Goal: Contribute content

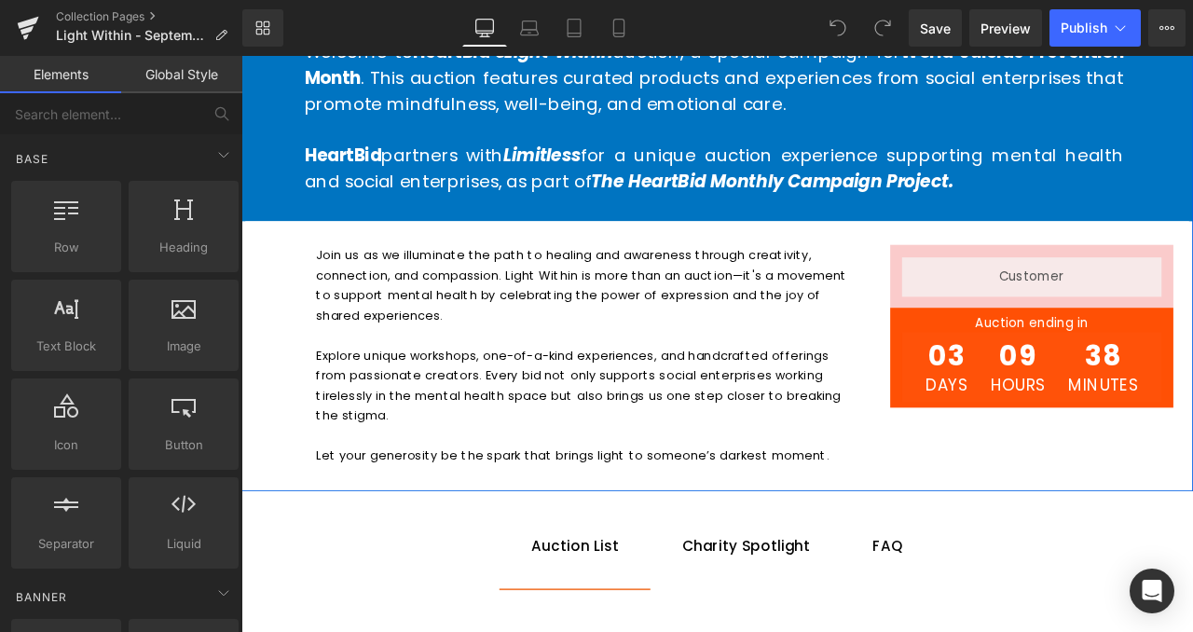
scroll to position [1125, 0]
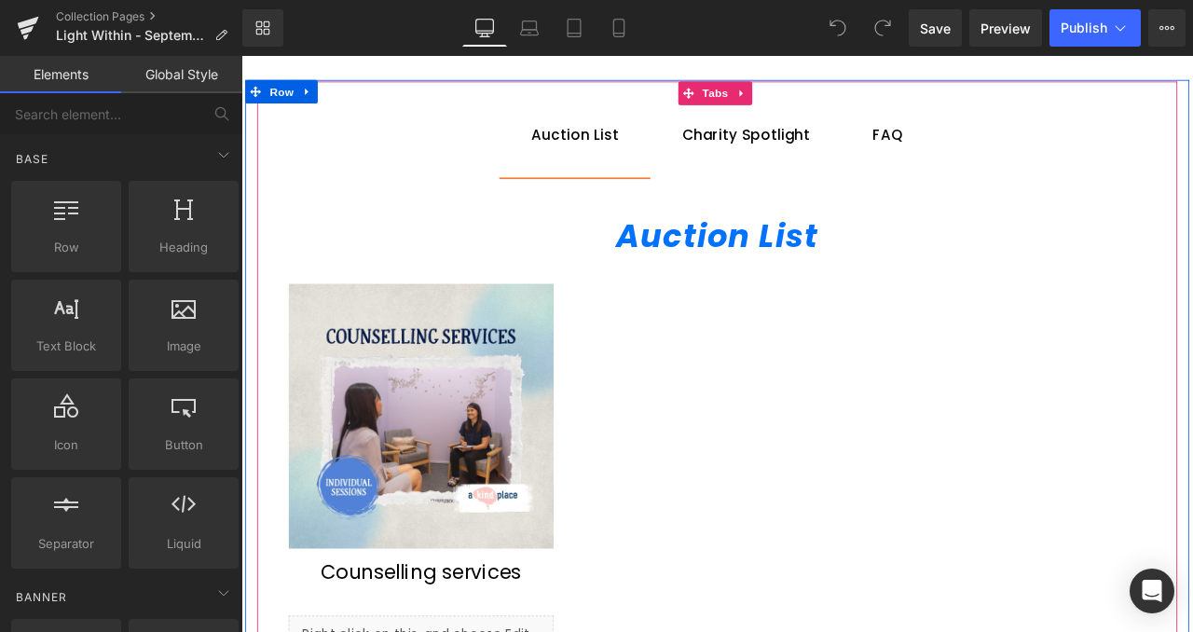
click at [813, 193] on span "Charity Spotlight Text Block" at bounding box center [839, 150] width 227 height 102
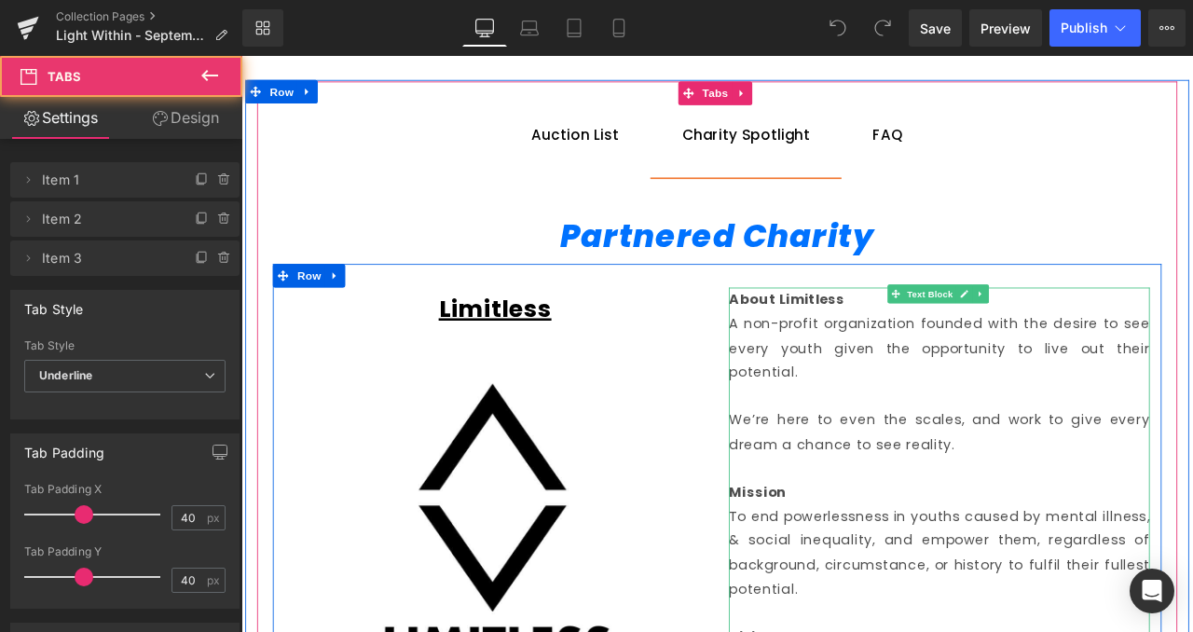
scroll to position [1256, 0]
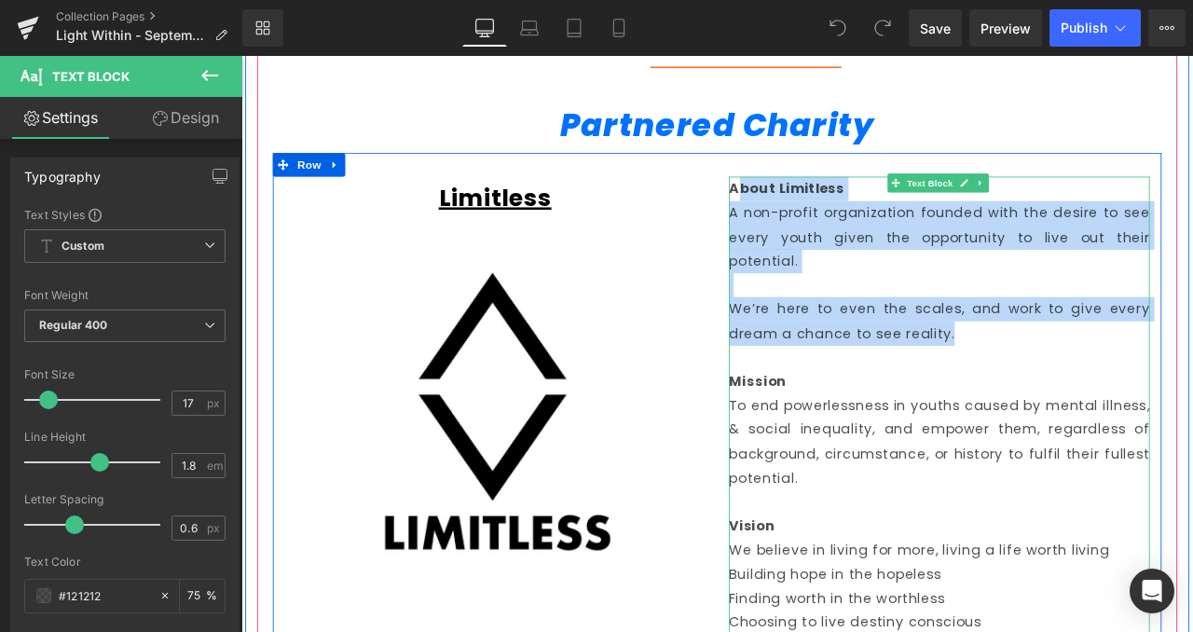
drag, startPoint x: 1096, startPoint y: 403, endPoint x: 818, endPoint y: 215, distance: 335.9
click at [819, 215] on div "About Limitless A non-profit organization founded with the desire to see every …" at bounding box center [1068, 470] width 499 height 542
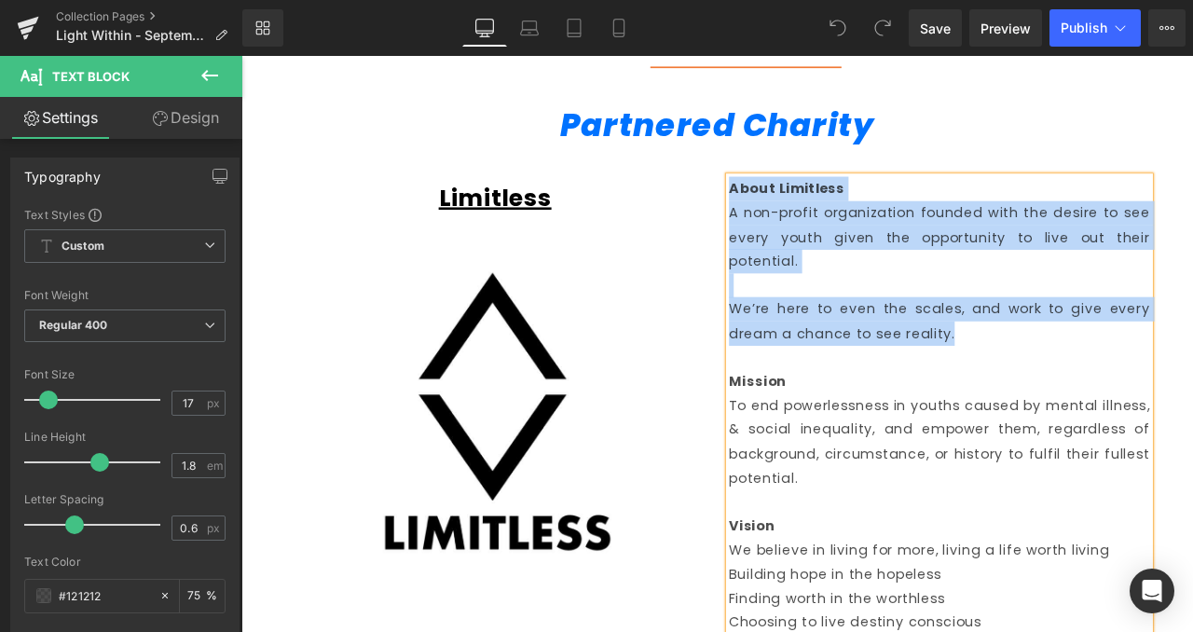
paste div
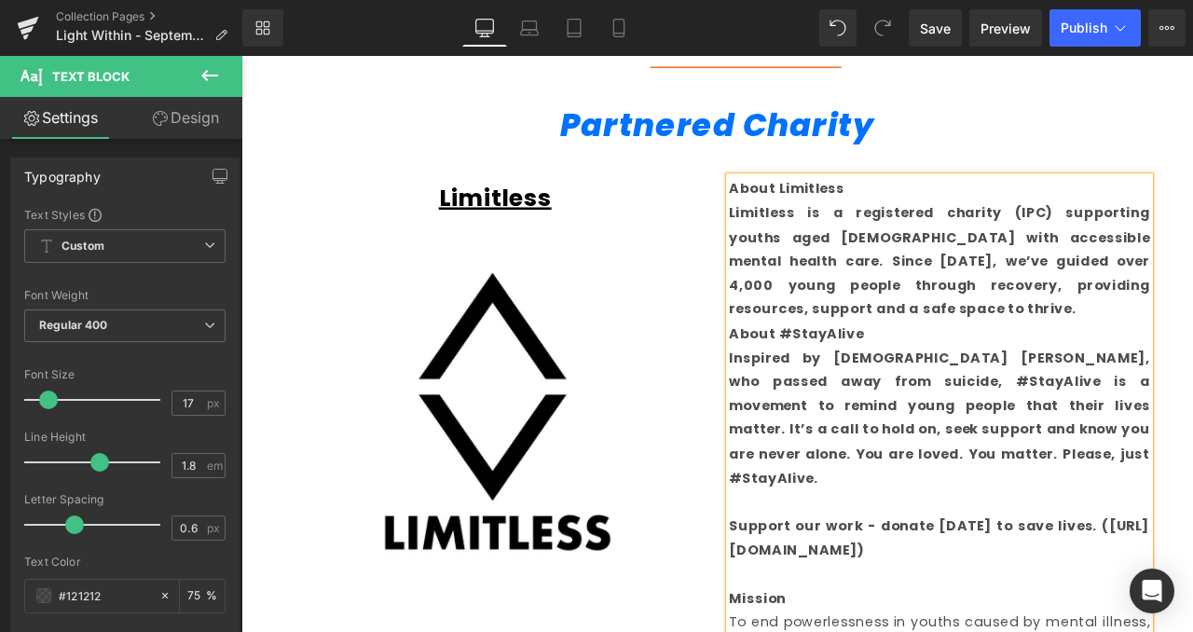
click at [956, 344] on p "Limitless is a registered charity (IPC) supporting youths aged [DEMOGRAPHIC_DAT…" at bounding box center [1068, 299] width 499 height 143
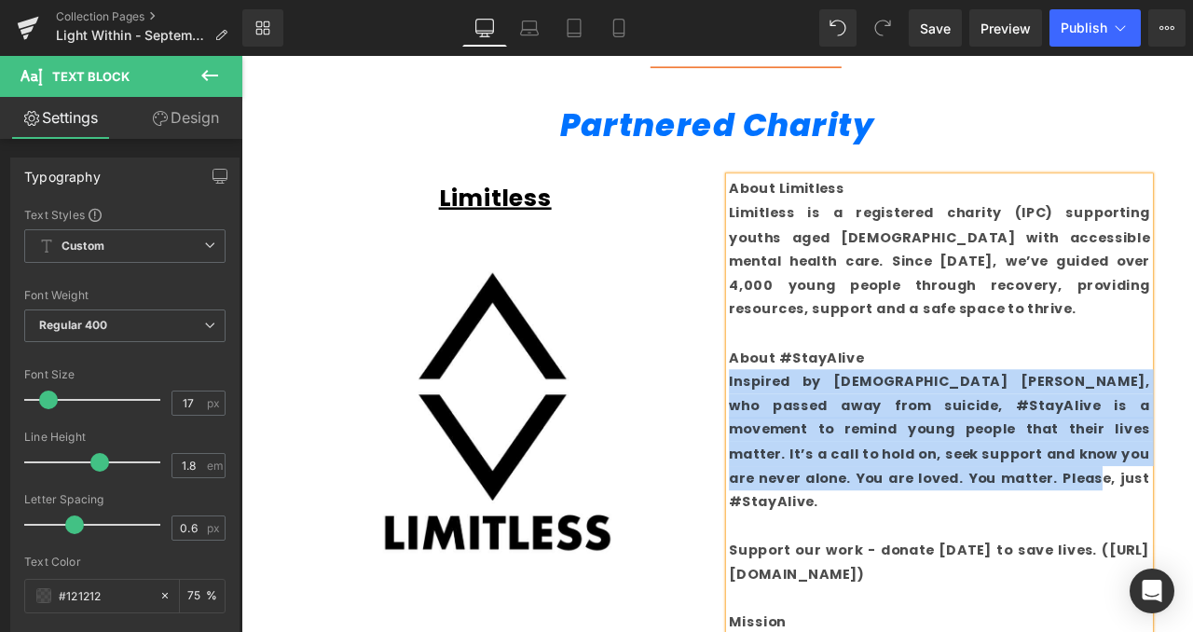
drag, startPoint x: 1162, startPoint y: 567, endPoint x: 815, endPoint y: 448, distance: 366.4
click at [819, 448] on p "Inspired by [DEMOGRAPHIC_DATA] [PERSON_NAME], who passed away from suicide, #St…" at bounding box center [1068, 514] width 499 height 172
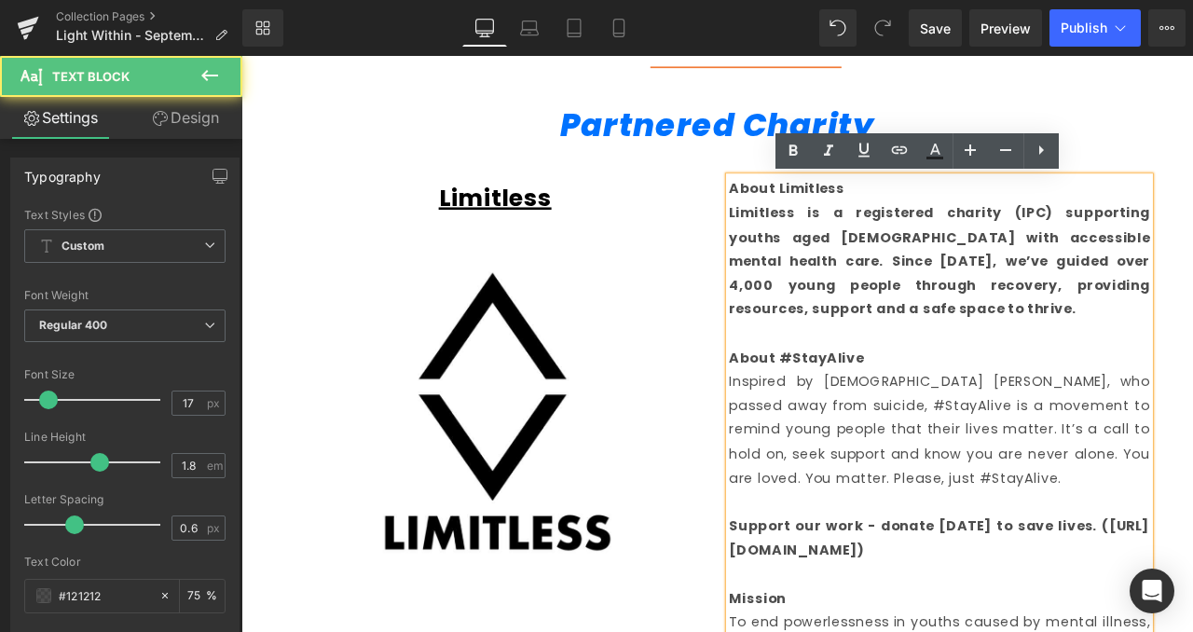
click at [1093, 273] on strong "Limitless is a registered charity (IPC) supporting youths aged [DEMOGRAPHIC_DAT…" at bounding box center [1068, 299] width 499 height 136
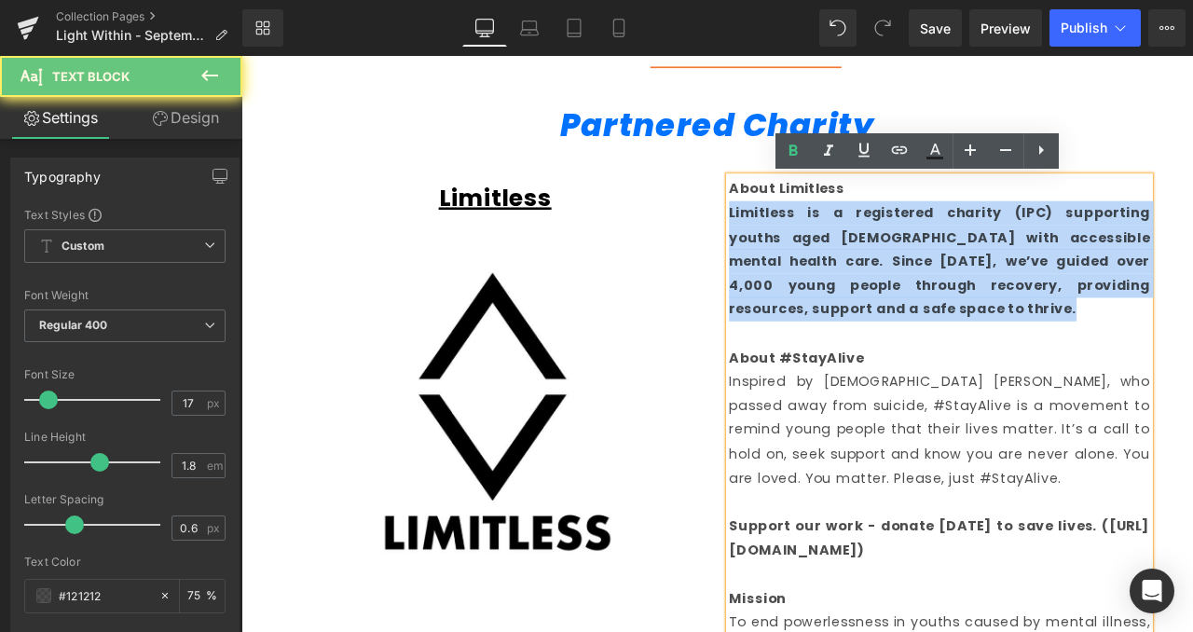
click at [1093, 273] on strong "Limitless is a registered charity (IPC) supporting youths aged [DEMOGRAPHIC_DAT…" at bounding box center [1068, 299] width 499 height 136
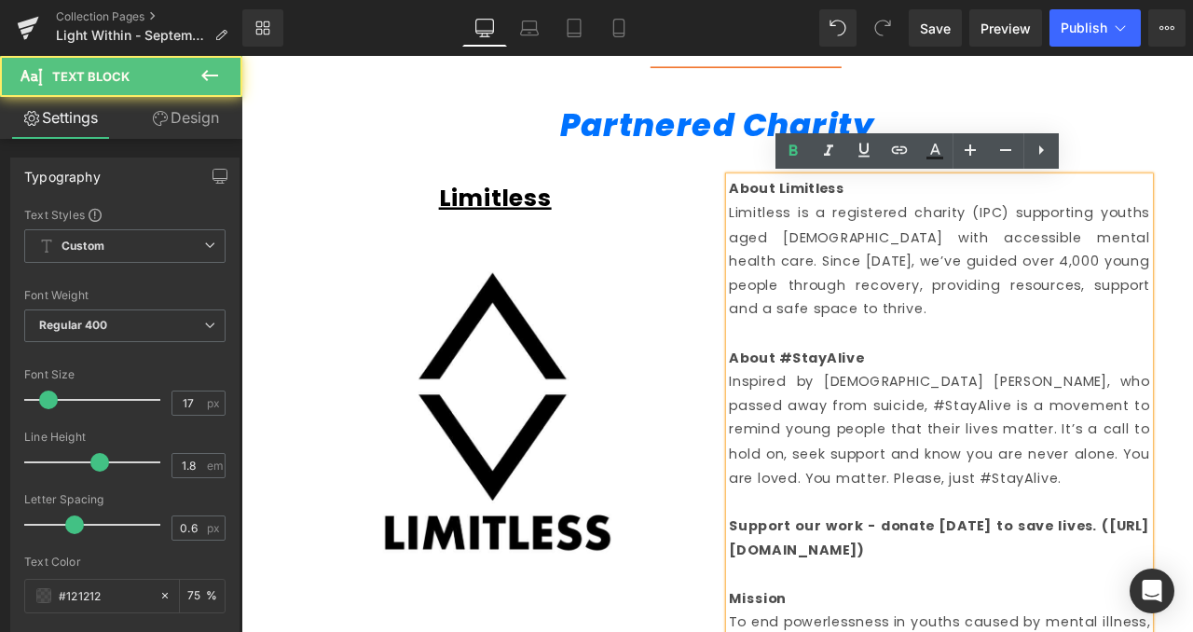
click at [1007, 602] on strong "Support our work - donate [DATE] to save lives. ([URL][DOMAIN_NAME])" at bounding box center [1068, 627] width 499 height 51
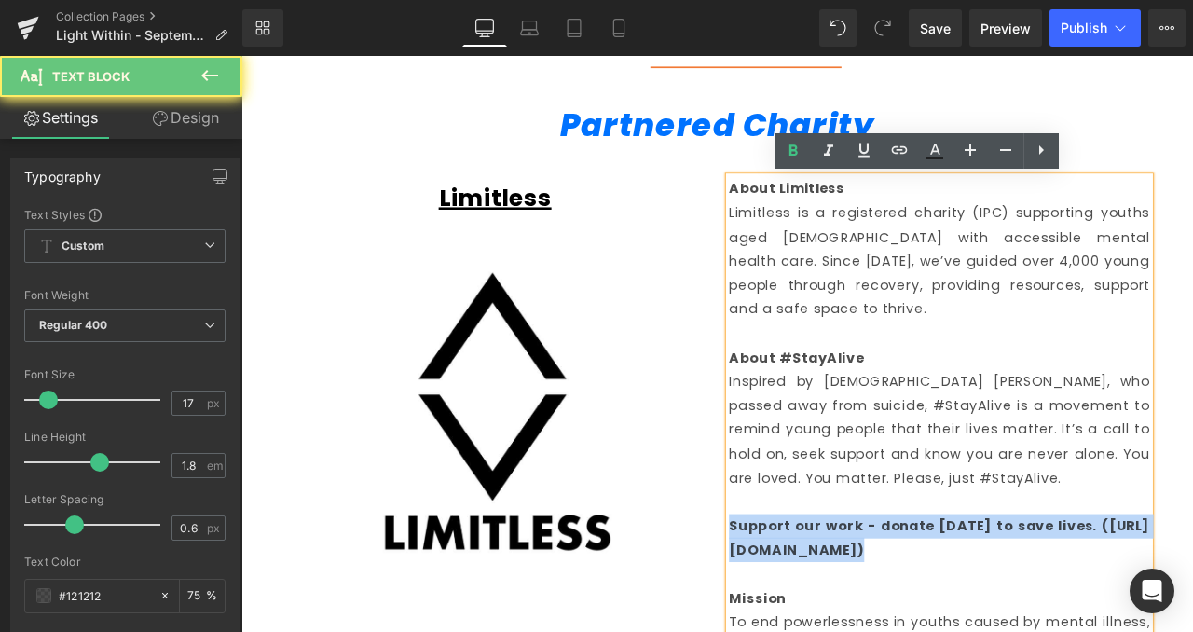
click at [1007, 602] on strong "Support our work - donate [DATE] to save lives. ([URL][DOMAIN_NAME])" at bounding box center [1068, 627] width 499 height 51
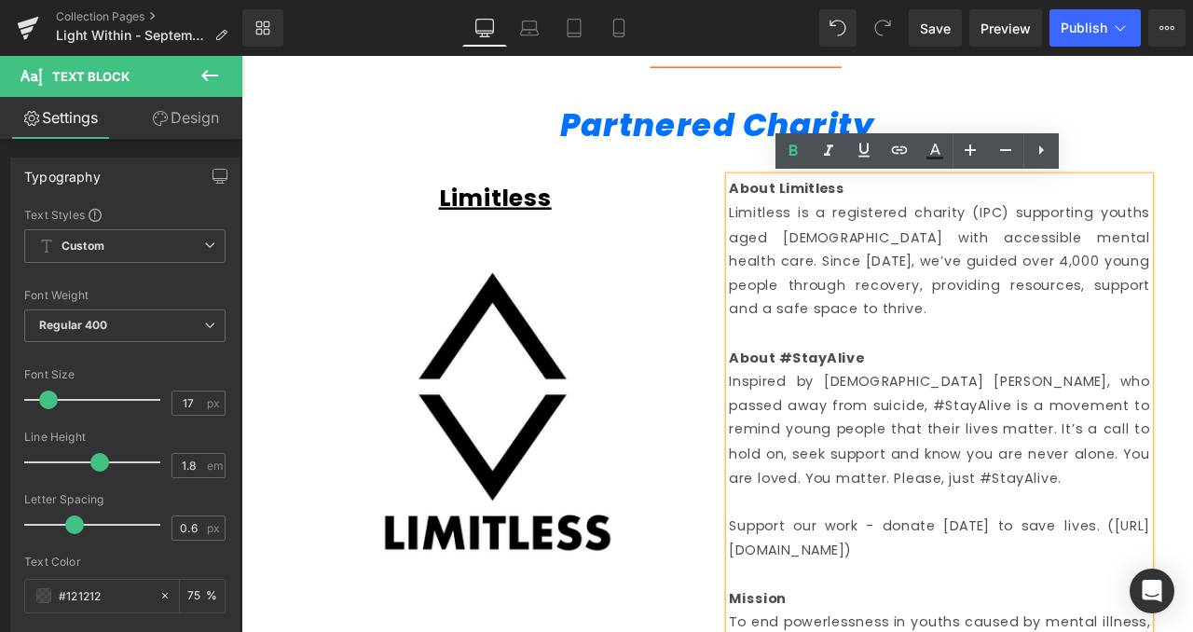
drag, startPoint x: 1003, startPoint y: 617, endPoint x: 823, endPoint y: 612, distance: 180.0
click at [823, 612] on p "Support our work - donate [DATE] to save lives. ([URL][DOMAIN_NAME])" at bounding box center [1068, 627] width 499 height 57
copy p "[URL][DOMAIN_NAME]"
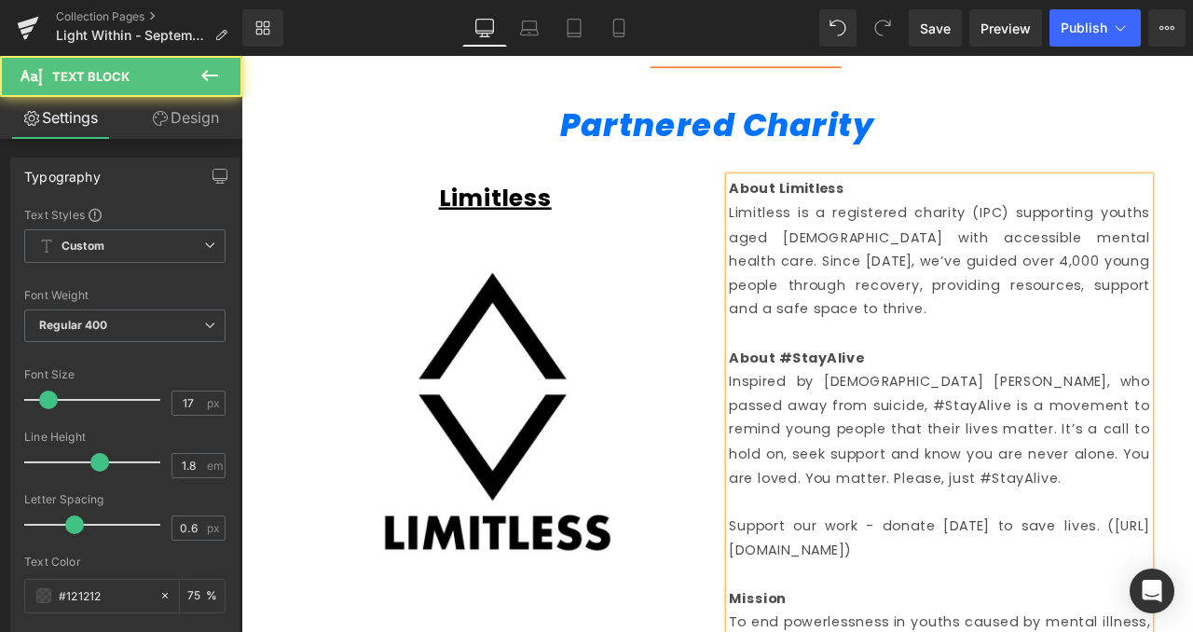
drag, startPoint x: 1096, startPoint y: 605, endPoint x: 992, endPoint y: 624, distance: 106.1
click at [1088, 605] on p "Support our work - donate [DATE] to save lives. ([URL][DOMAIN_NAME])" at bounding box center [1068, 627] width 499 height 57
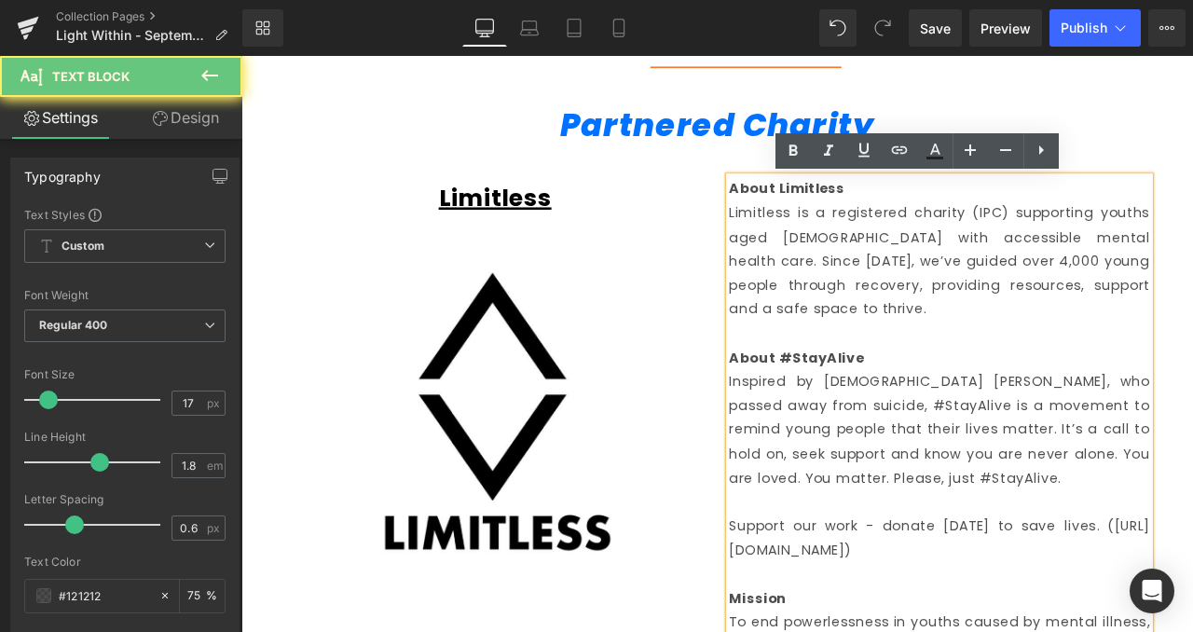
click at [977, 616] on p "Support our work - donate [DATE] to save lives. ([URL][DOMAIN_NAME])" at bounding box center [1068, 627] width 499 height 57
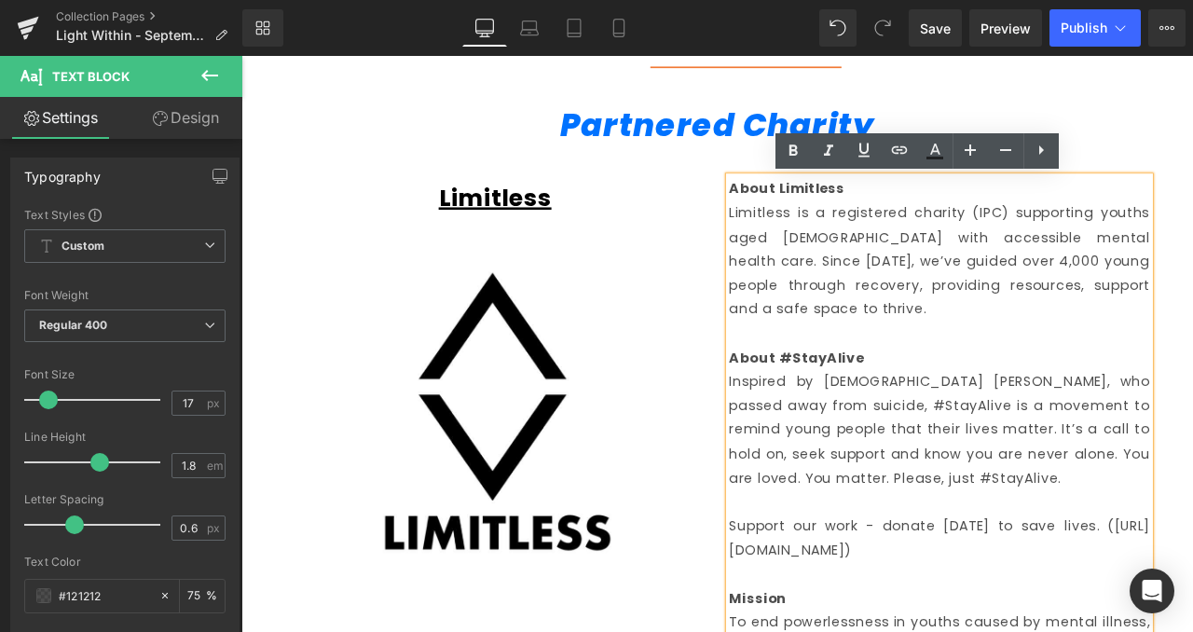
click at [1001, 610] on p "Support our work - donate [DATE] to save lives. ([URL][DOMAIN_NAME])" at bounding box center [1068, 627] width 499 height 57
drag, startPoint x: 997, startPoint y: 610, endPoint x: 818, endPoint y: 614, distance: 179.0
click at [819, 614] on p "Support our work - donate [DATE] to save lives. ([URL][DOMAIN_NAME])" at bounding box center [1068, 627] width 499 height 57
click at [889, 160] on icon at bounding box center [899, 150] width 22 height 22
click at [950, 571] on input "text" at bounding box center [948, 556] width 287 height 47
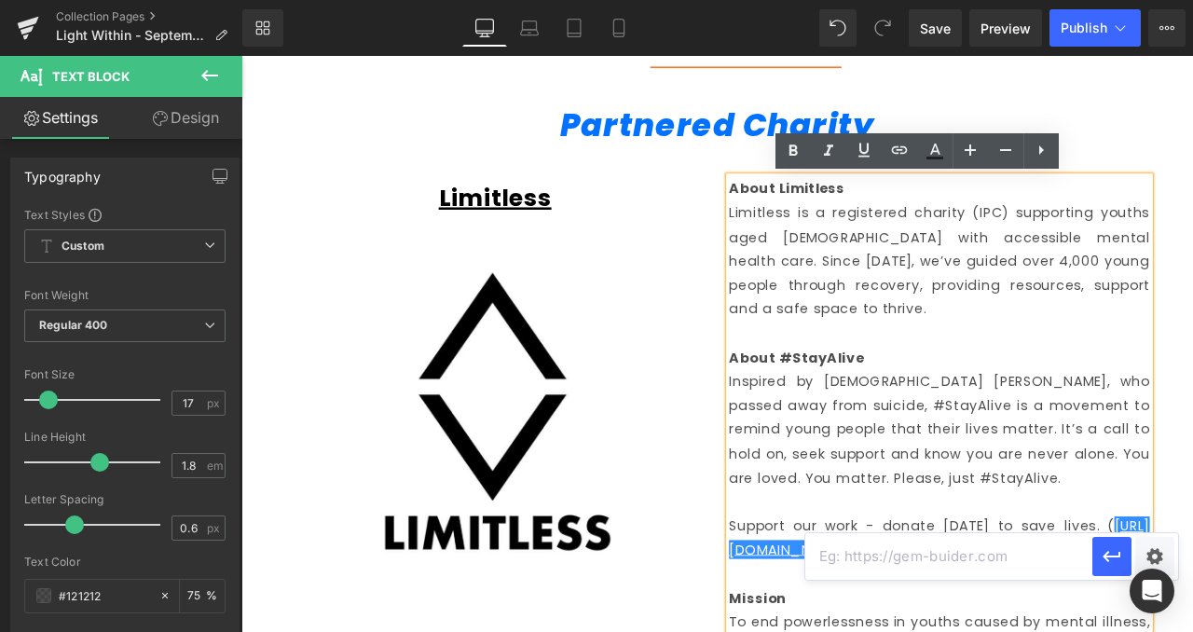
paste input "[URL][DOMAIN_NAME]"
click at [950, 571] on input "[URL][DOMAIN_NAME]" at bounding box center [948, 556] width 287 height 47
type input "[URL][DOMAIN_NAME]"
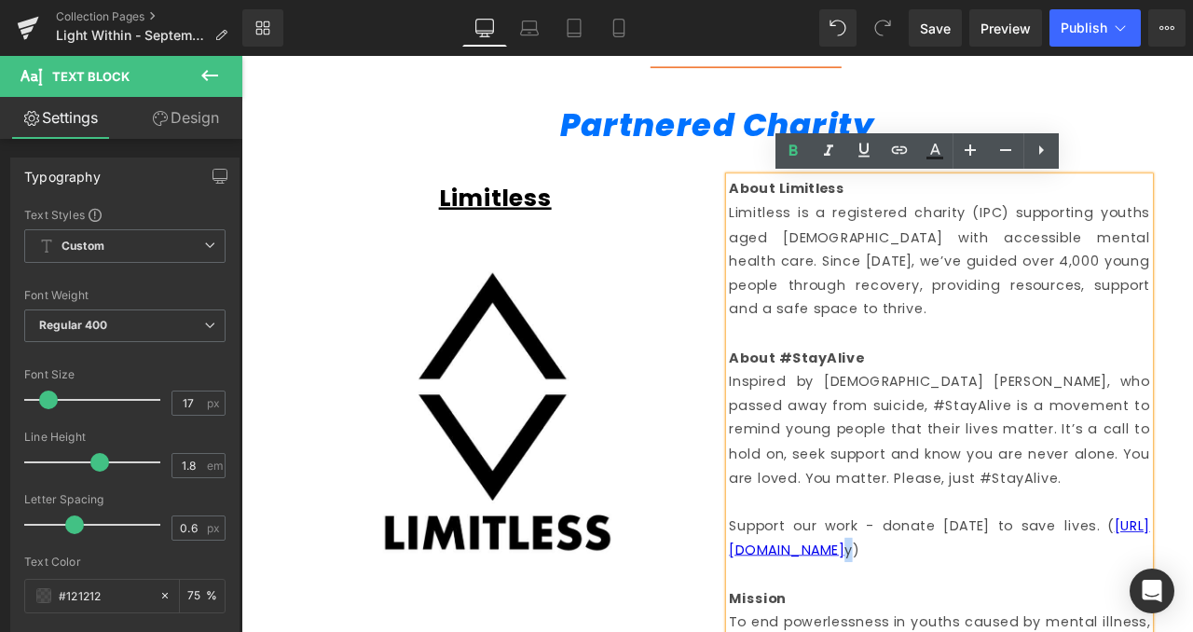
drag, startPoint x: 992, startPoint y: 613, endPoint x: 1003, endPoint y: 612, distance: 11.3
click at [1003, 612] on p "Support our work - donate [DATE] to save lives. ( [URL][DOMAIN_NAME] y)" at bounding box center [1068, 627] width 499 height 57
drag, startPoint x: 865, startPoint y: 155, endPoint x: 743, endPoint y: 139, distance: 123.1
click at [865, 155] on icon at bounding box center [864, 150] width 11 height 14
click at [1066, 618] on p "Support our work - donate [DATE] to save lives. ( [URL][DOMAIN_NAME] y )" at bounding box center [1068, 627] width 499 height 57
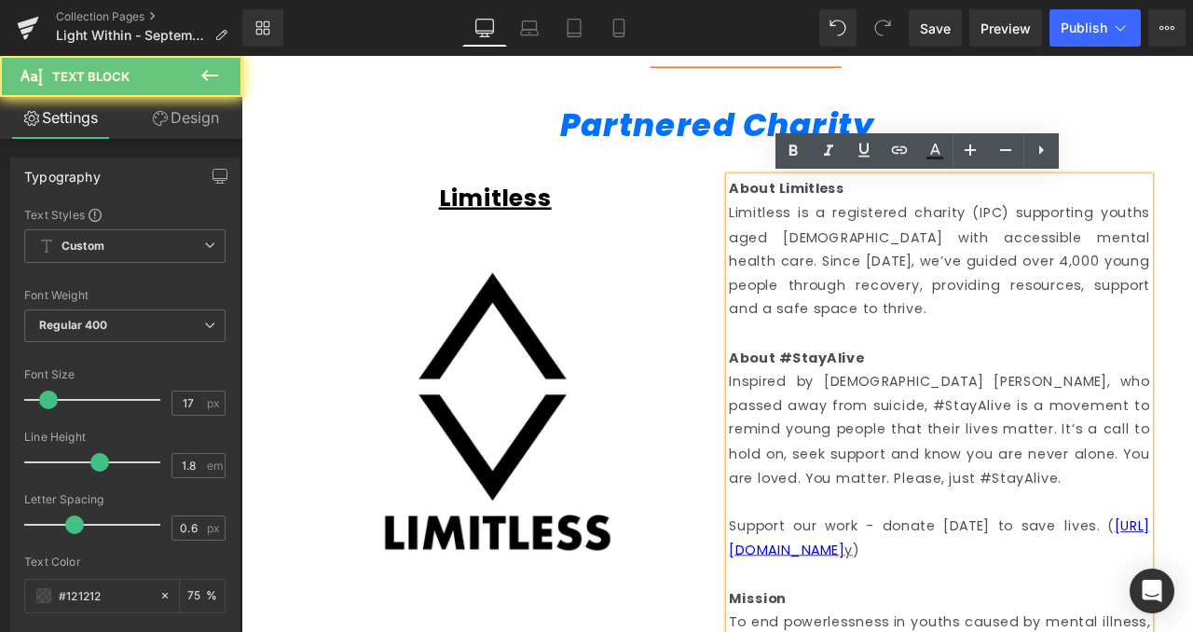
click at [967, 630] on u "y" at bounding box center [961, 641] width 10 height 22
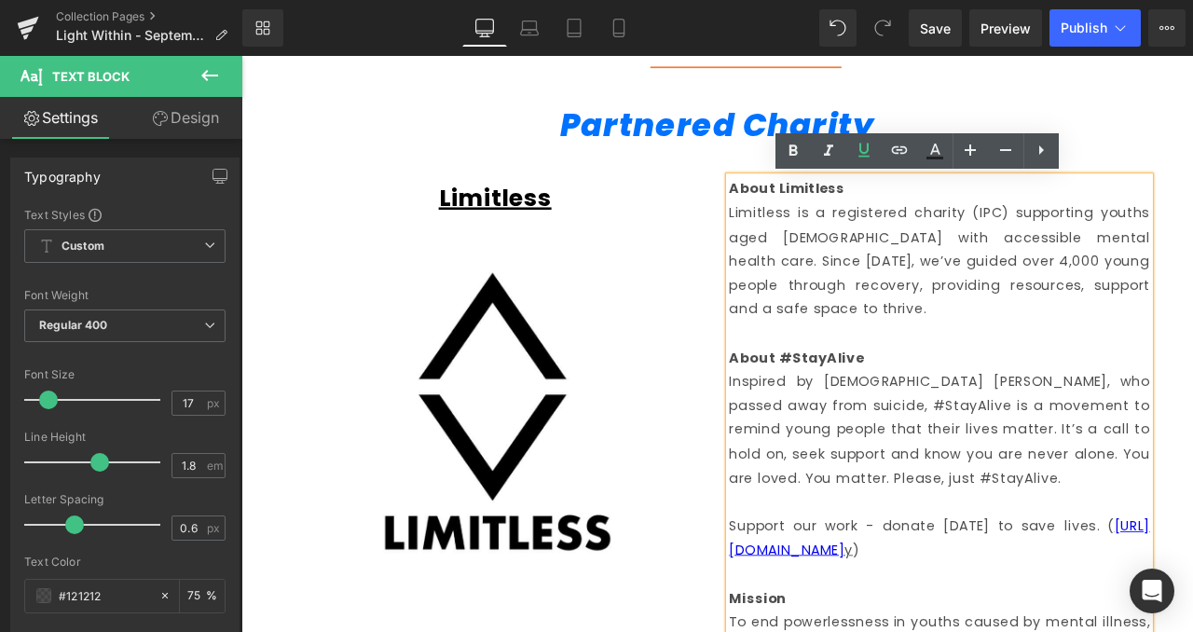
click at [967, 630] on u "y" at bounding box center [961, 641] width 10 height 22
drag, startPoint x: 1004, startPoint y: 618, endPoint x: 842, endPoint y: 608, distance: 162.5
click at [842, 608] on p "Support our work - donate [DATE] to save lives. ( [URL][DOMAIN_NAME] y )" at bounding box center [1068, 627] width 499 height 57
click at [987, 606] on link "[URL][DOMAIN_NAME]" at bounding box center [1068, 627] width 499 height 51
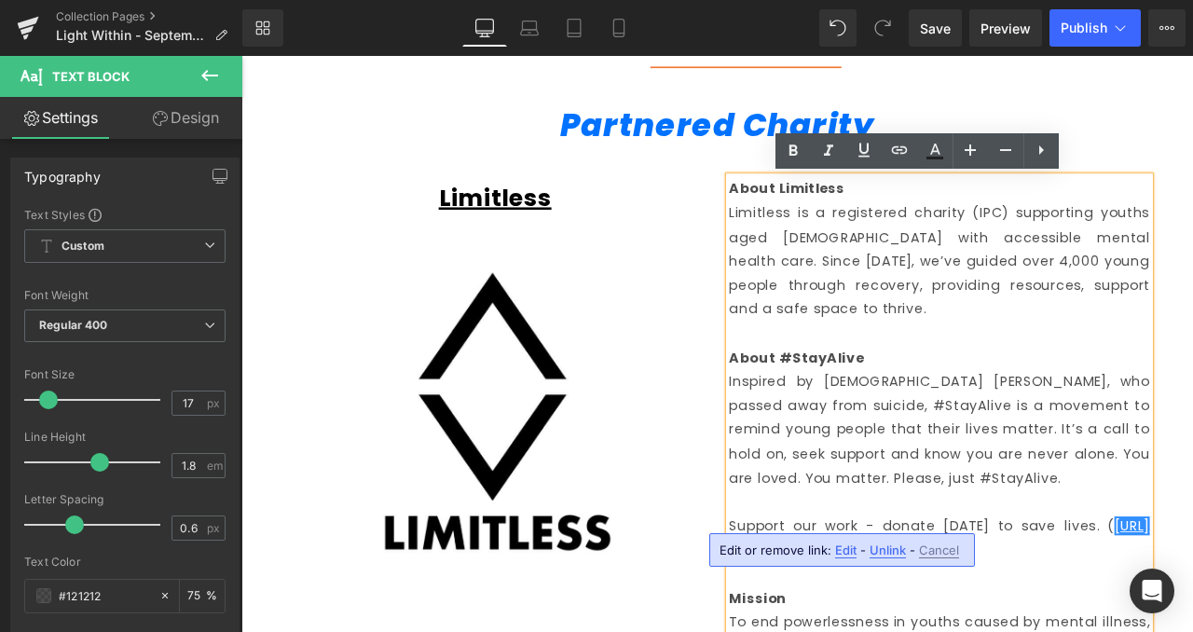
click at [967, 630] on u "y" at bounding box center [961, 641] width 10 height 22
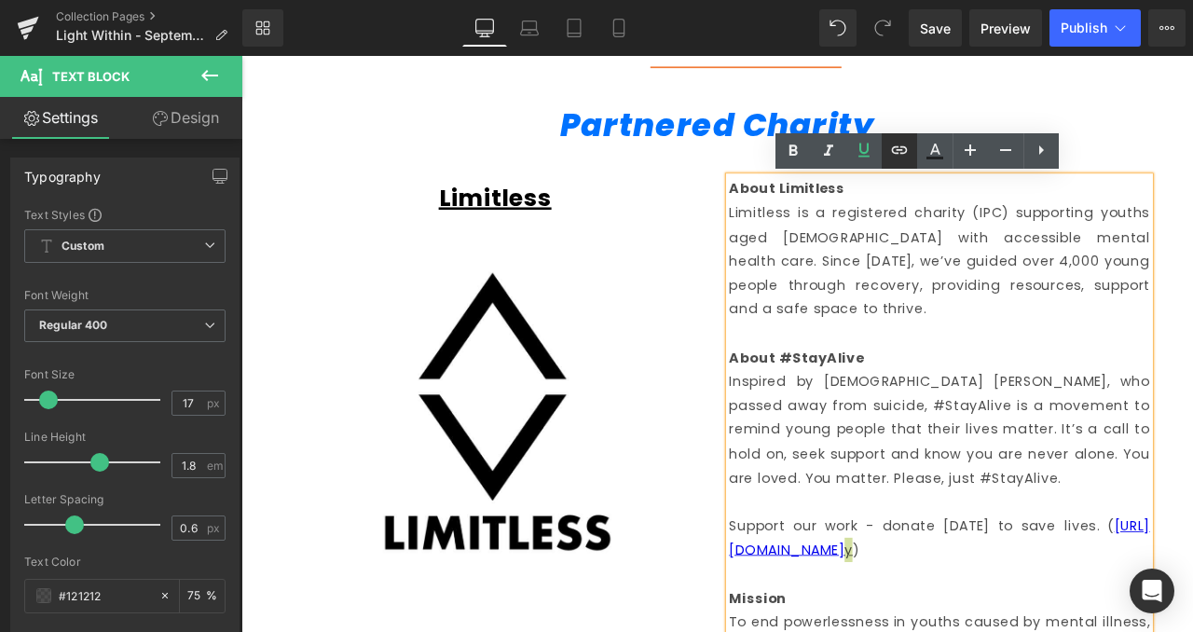
click at [892, 144] on icon at bounding box center [899, 150] width 22 height 22
click at [964, 554] on input "text" at bounding box center [948, 556] width 287 height 47
paste input "[URL][DOMAIN_NAME]"
type input "[URL][DOMAIN_NAME]"
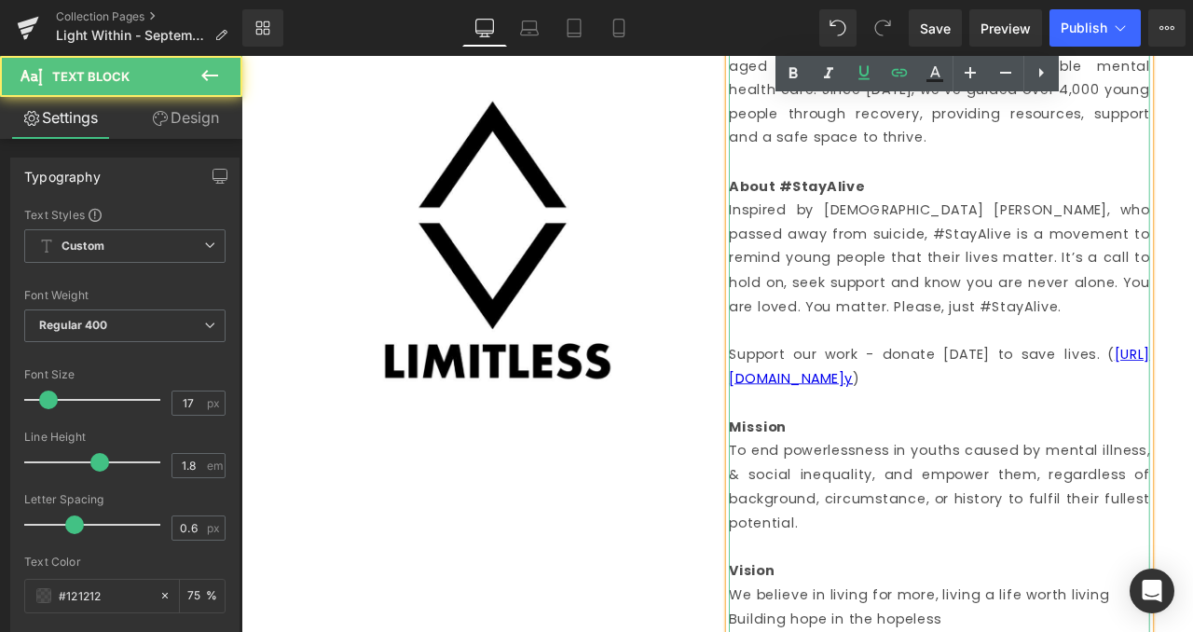
click at [1105, 366] on p at bounding box center [1068, 380] width 499 height 29
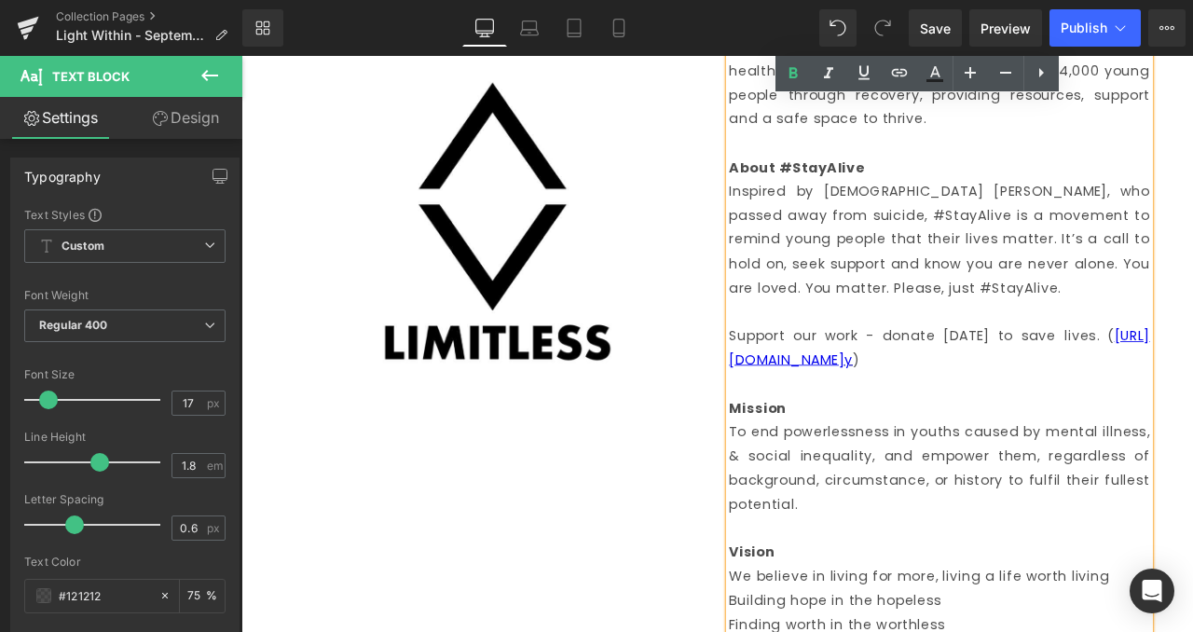
scroll to position [1537, 0]
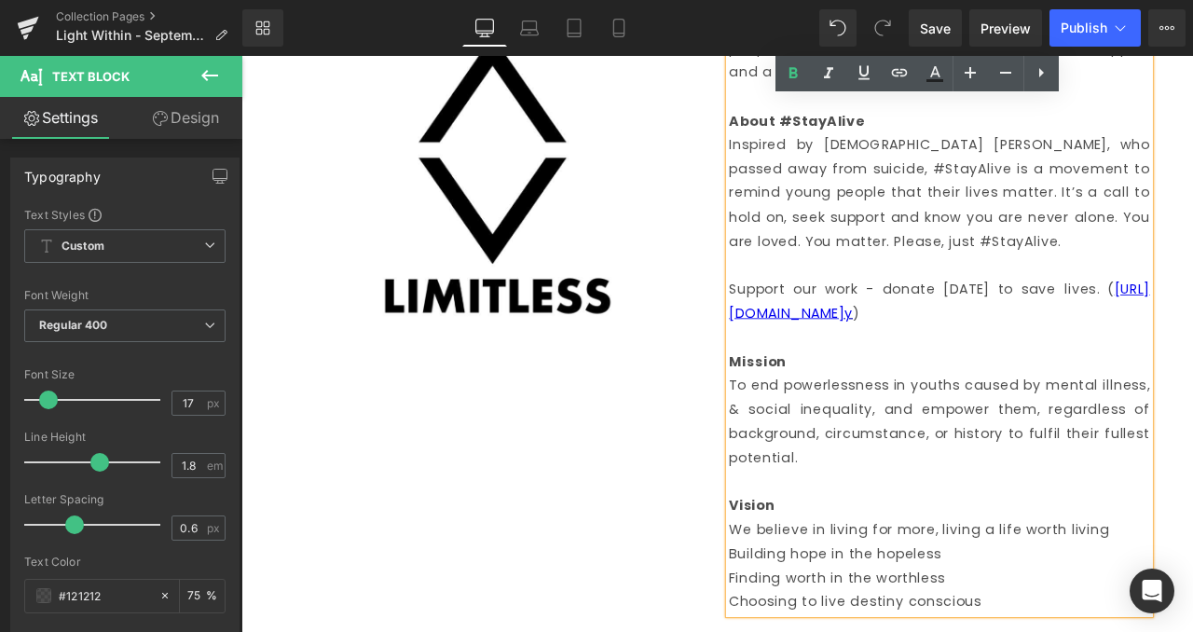
drag, startPoint x: 1159, startPoint y: 663, endPoint x: 808, endPoint y: 392, distance: 443.2
click at [819, 392] on div "About Limitless Limitless is a registered charity (IPC) supporting youths aged …" at bounding box center [1068, 317] width 499 height 799
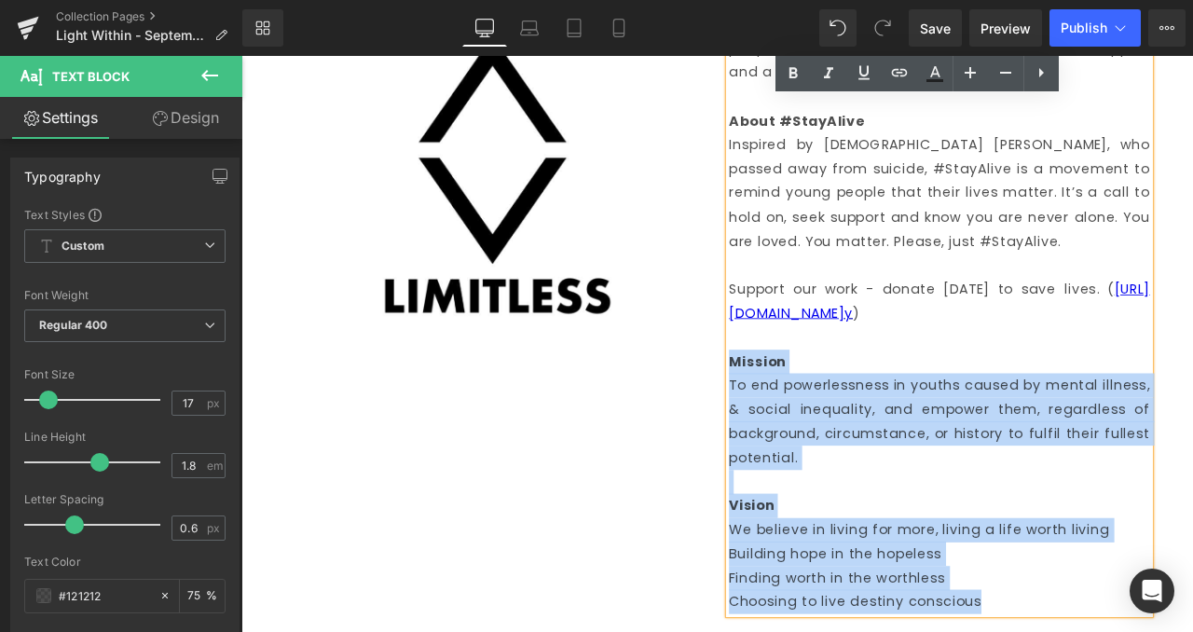
drag, startPoint x: 815, startPoint y: 392, endPoint x: 1170, endPoint y: 682, distance: 459.1
click at [1170, 631] on div "About Limitless Limitless is a registered charity (IPC) supporting youths aged …" at bounding box center [1068, 317] width 499 height 799
copy div "Mission To end powerlessness in youths caused by mental illness, & social inequ…"
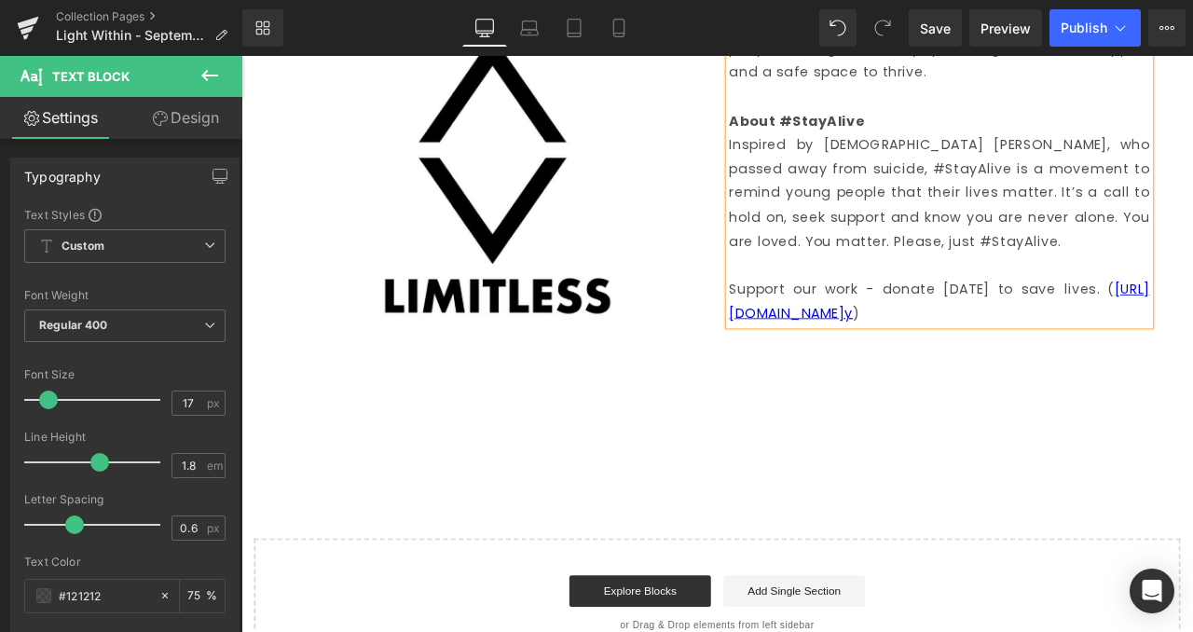
click at [765, 525] on div "Auction List Text Block Charity Spotlight Text Block FAQ Text Block Partnered C…" at bounding box center [805, 103] width 1119 height 863
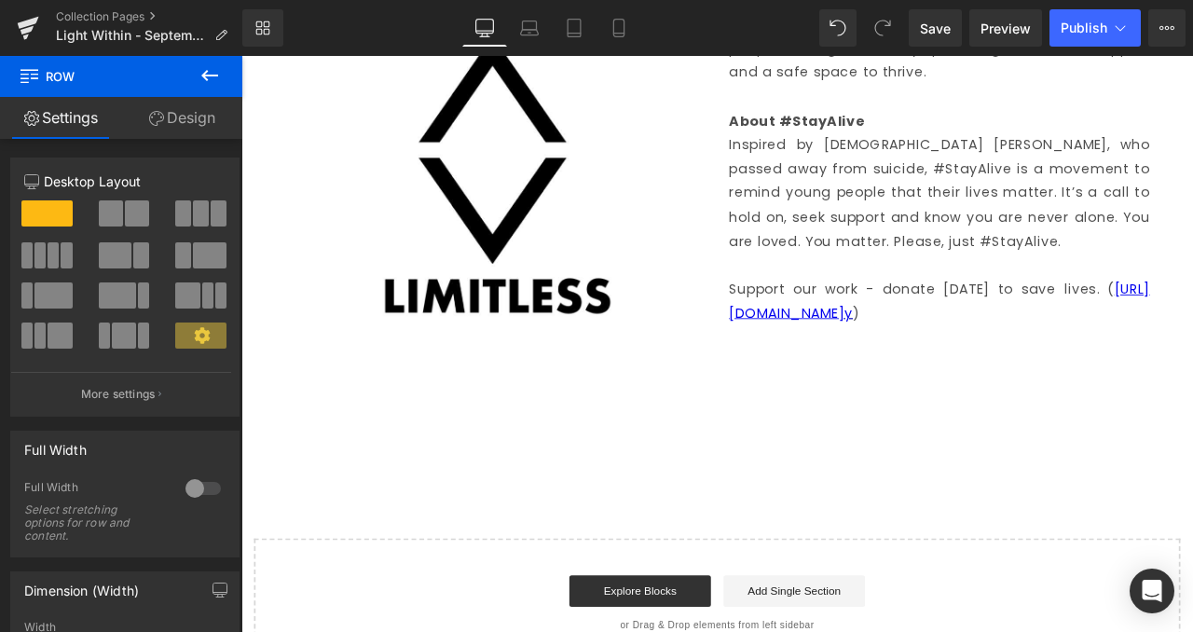
click at [213, 66] on icon at bounding box center [210, 75] width 22 height 22
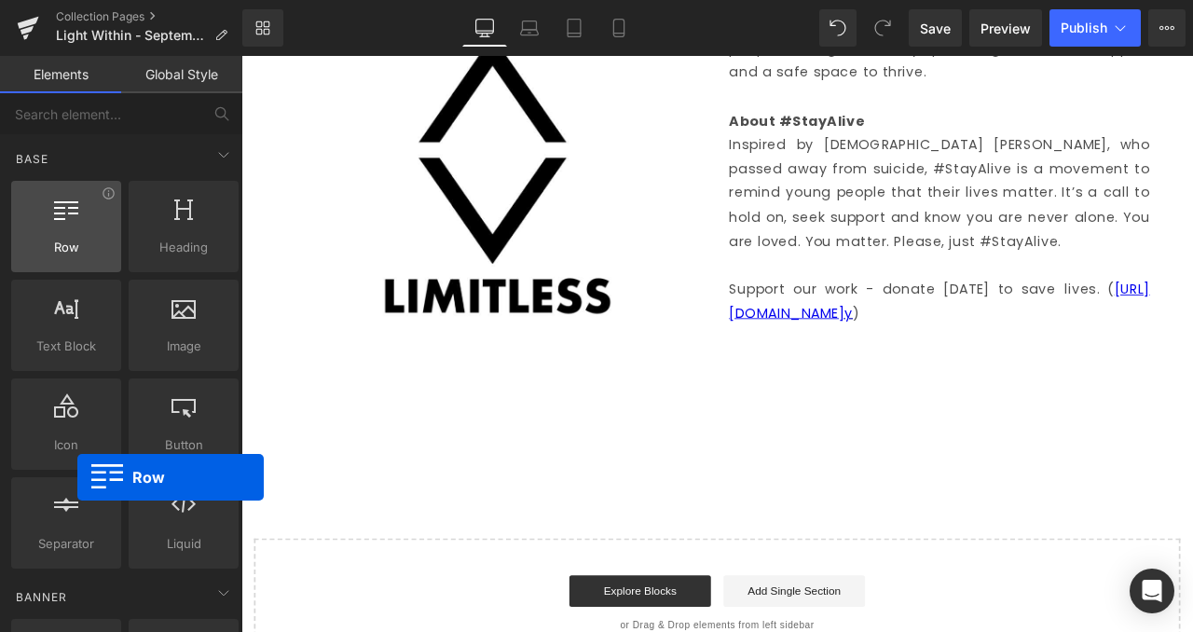
click at [77, 238] on div "Row rows, columns, layouts, div" at bounding box center [66, 226] width 110 height 91
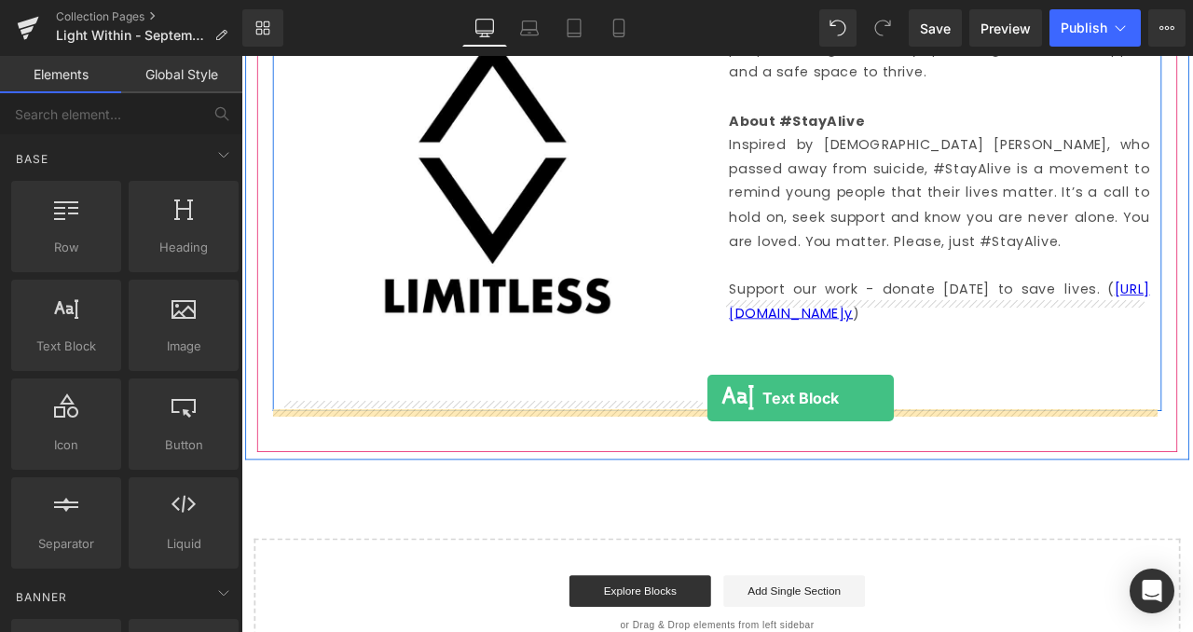
drag, startPoint x: 319, startPoint y: 381, endPoint x: 794, endPoint y: 461, distance: 482.0
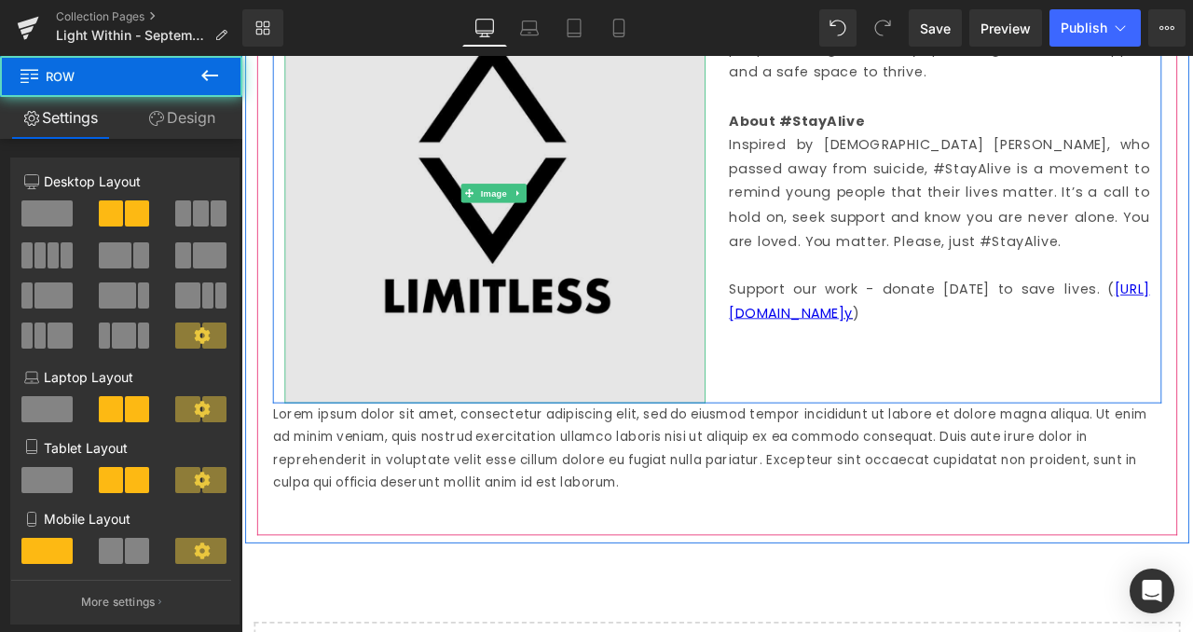
drag, startPoint x: 735, startPoint y: 474, endPoint x: 745, endPoint y: 408, distance: 66.1
click at [745, 408] on div "Limitless Text Block Image About Limitless Limitless is a registered charity (I…" at bounding box center [805, 178] width 1053 height 577
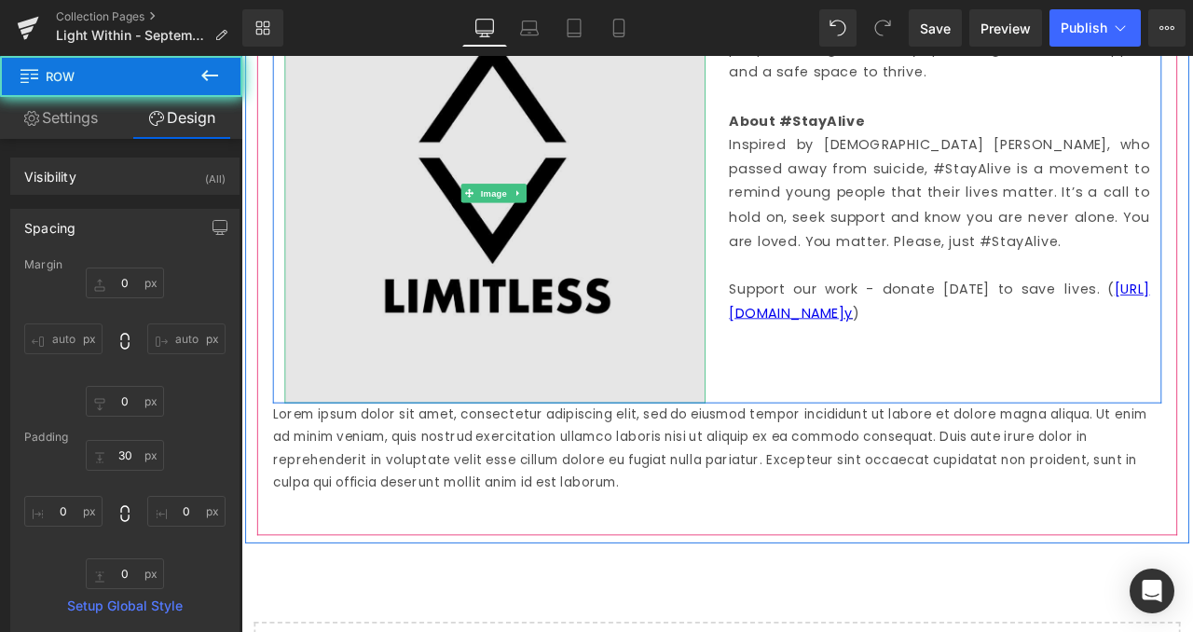
click at [734, 408] on img at bounding box center [542, 217] width 499 height 499
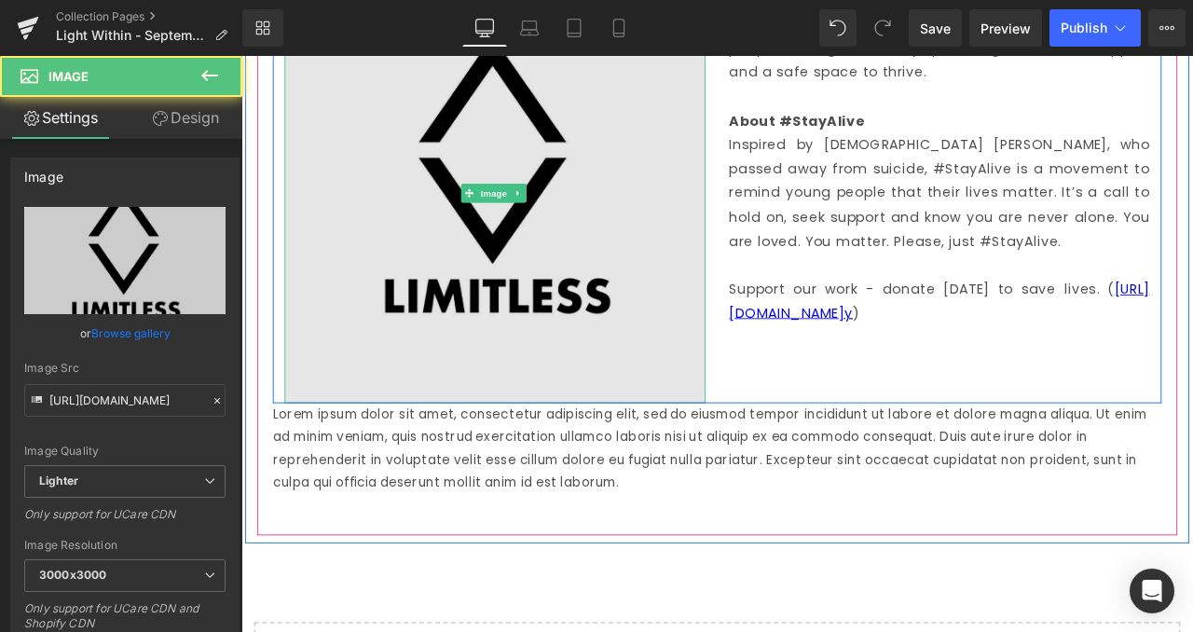
click at [610, 403] on img at bounding box center [542, 217] width 499 height 499
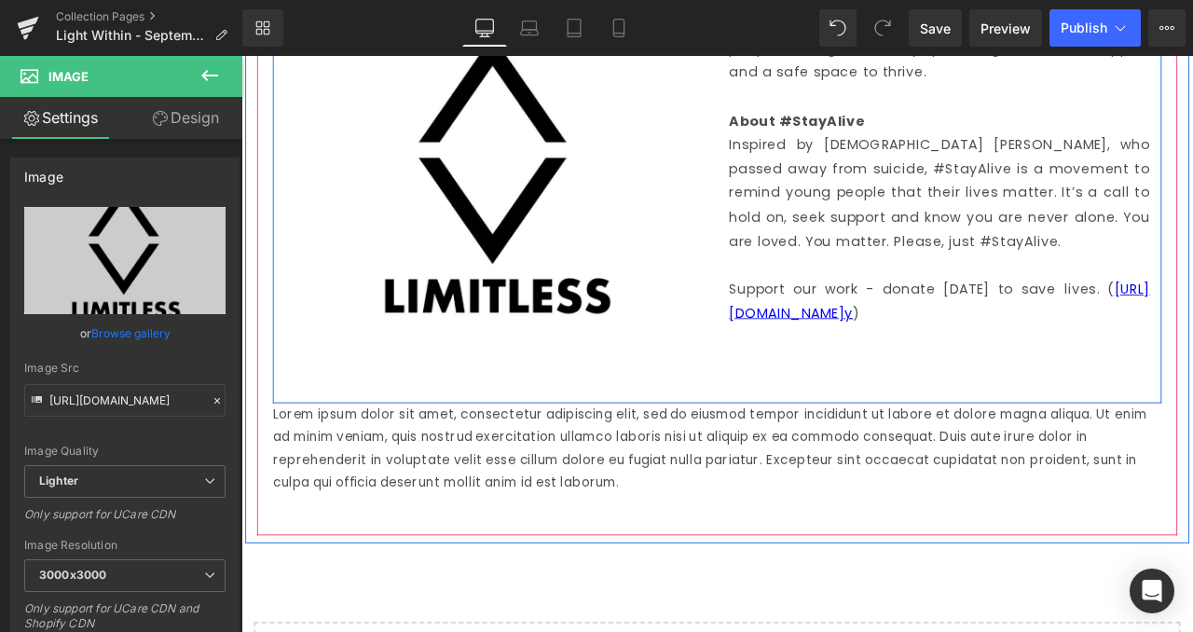
click at [859, 409] on div "Limitless Text Block Image About Limitless Limitless is a registered charity (I…" at bounding box center [805, 178] width 1053 height 577
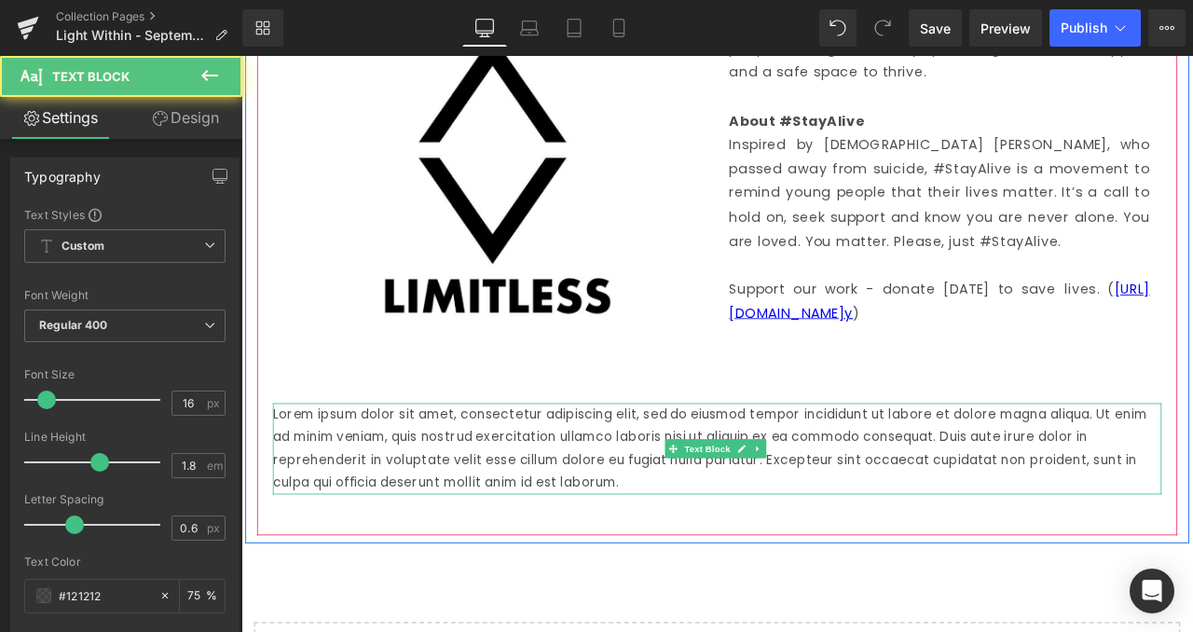
click at [707, 516] on p "Lorem ipsum dolor sit amet, consectetur adipiscing elit, sed do eiusmod tempor …" at bounding box center [805, 520] width 1053 height 107
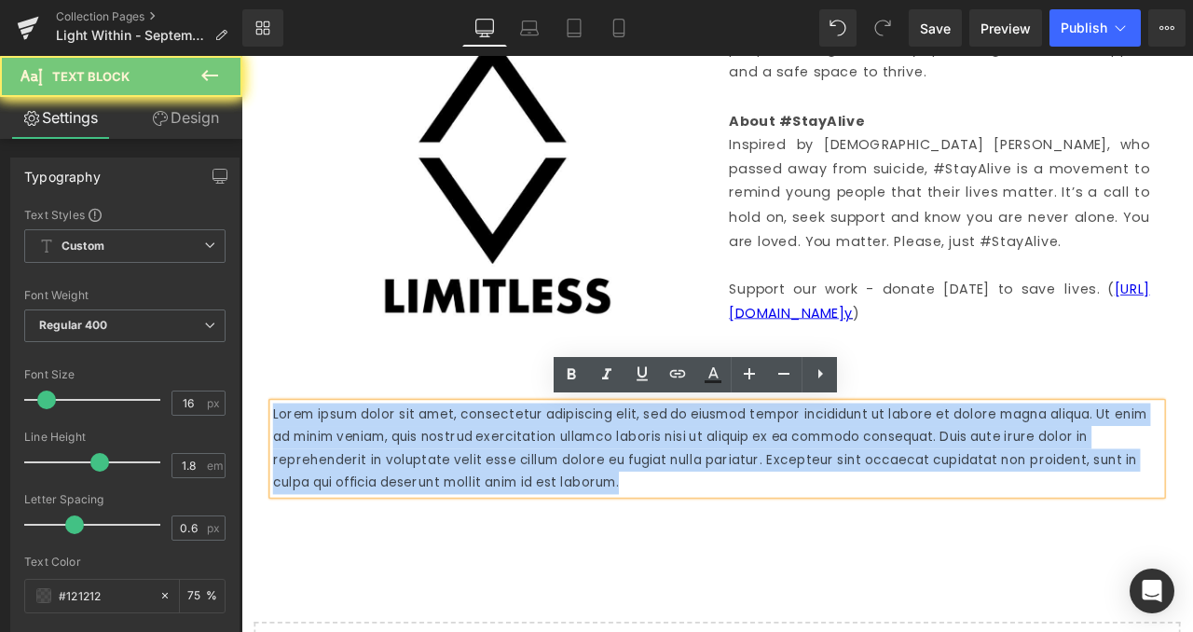
click at [707, 516] on p "Lorem ipsum dolor sit amet, consectetur adipiscing elit, sed do eiusmod tempor …" at bounding box center [805, 520] width 1053 height 107
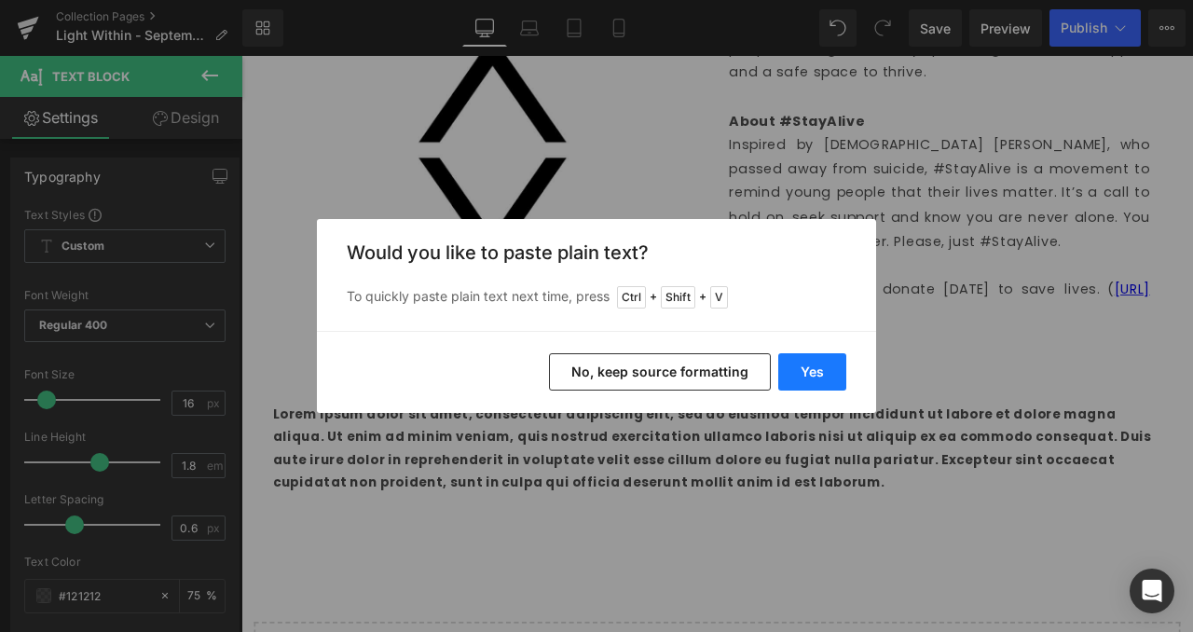
drag, startPoint x: 825, startPoint y: 364, endPoint x: 581, endPoint y: 425, distance: 251.6
click at [825, 364] on button "Yes" at bounding box center [812, 371] width 68 height 37
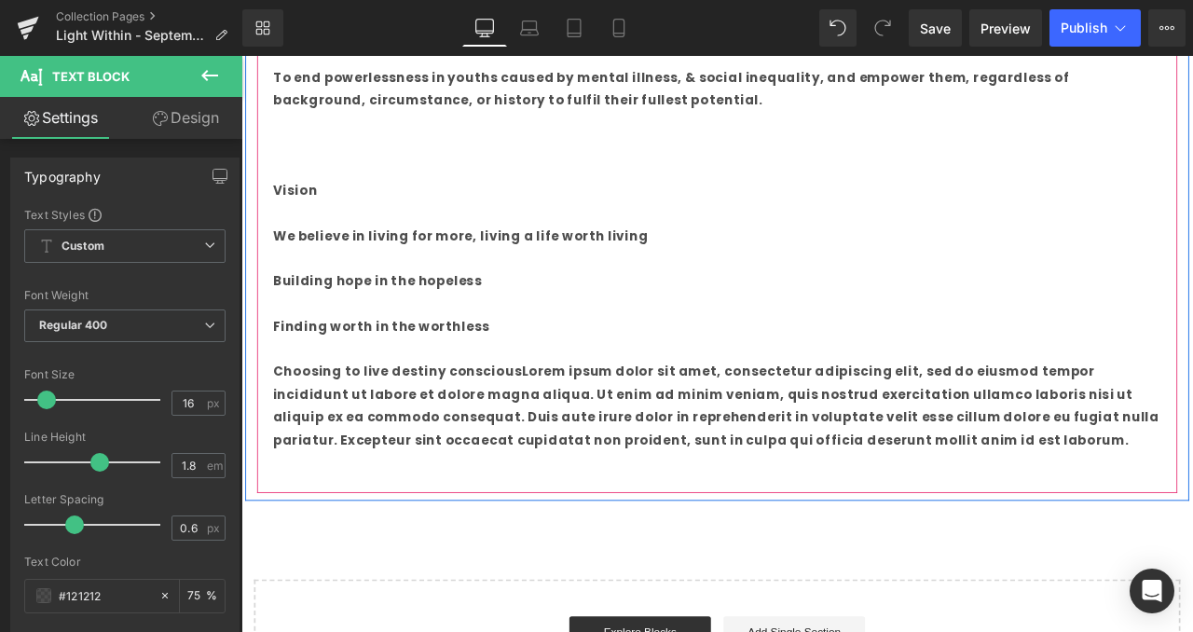
scroll to position [1999, 0]
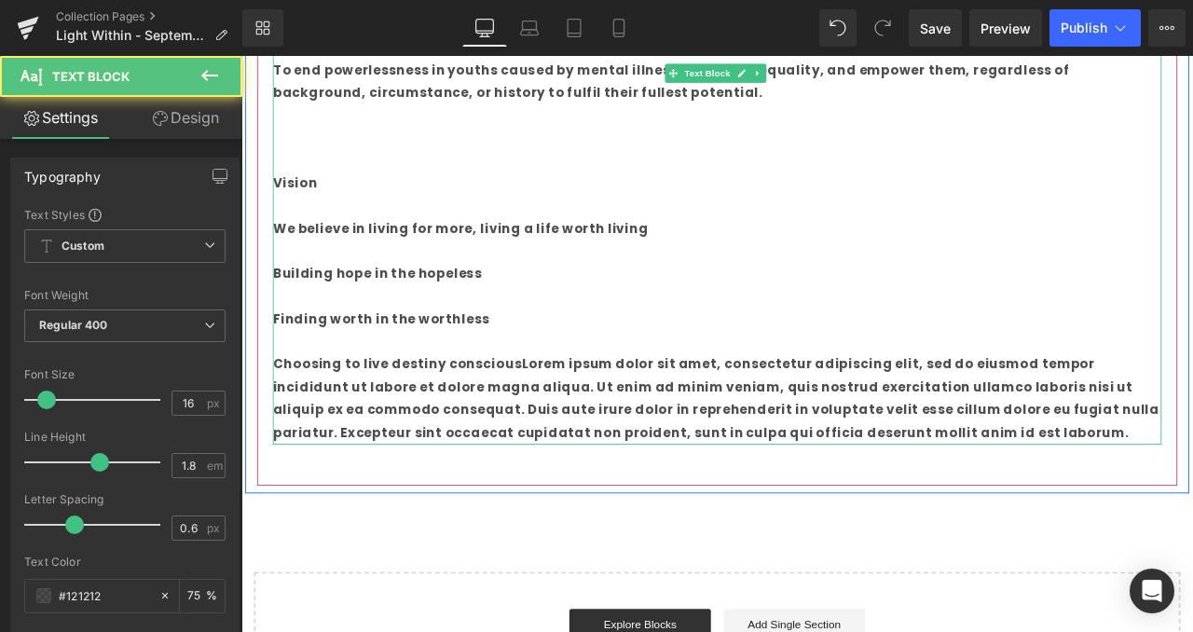
click at [641, 479] on strong "Choosing to live destiny consciousLorem ipsum dolor sit amet, consectetur adipi…" at bounding box center [804, 461] width 1051 height 102
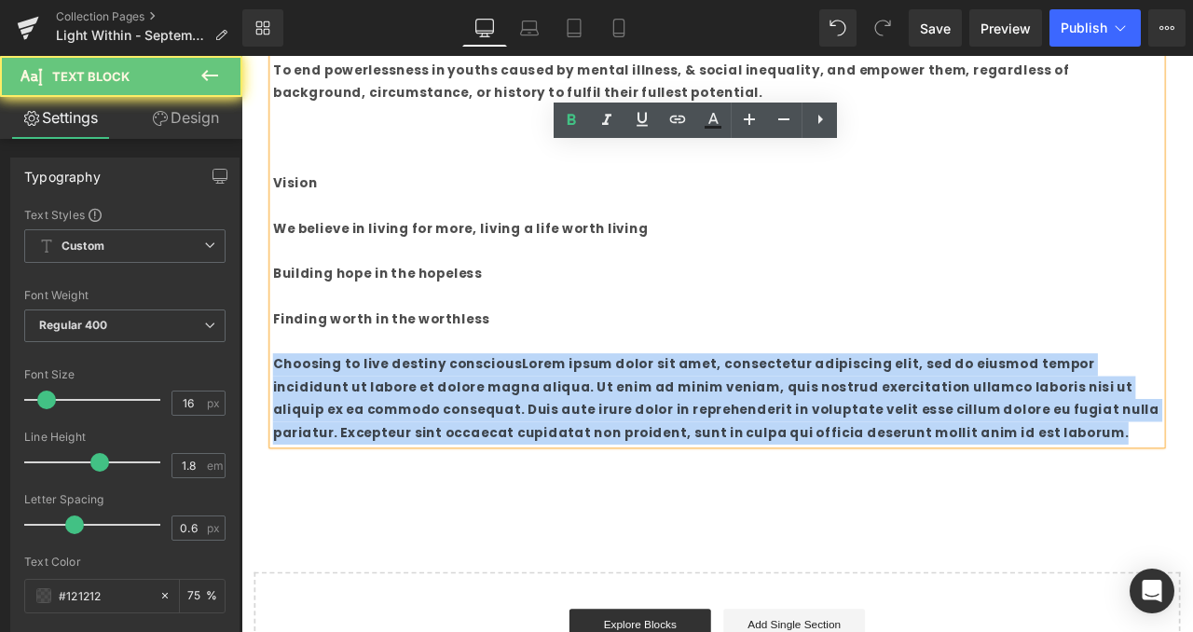
click at [641, 479] on strong "Choosing to live destiny consciousLorem ipsum dolor sit amet, consectetur adipi…" at bounding box center [804, 461] width 1051 height 102
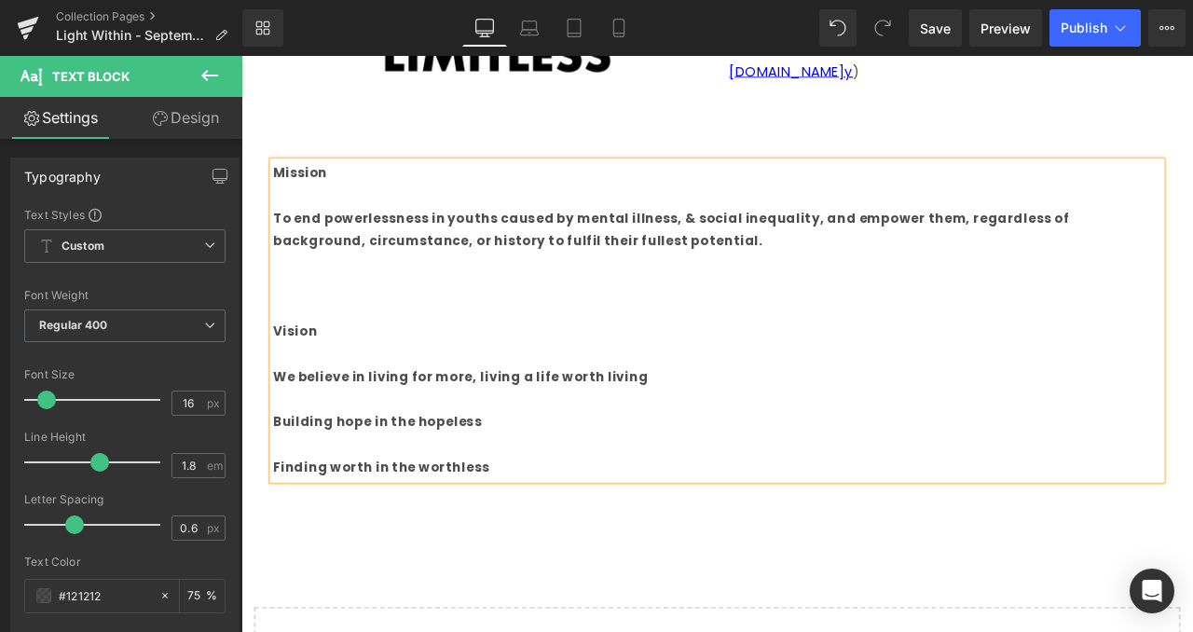
scroll to position [1821, 0]
click at [279, 544] on strong "Finding worth in the worthless" at bounding box center [407, 545] width 256 height 21
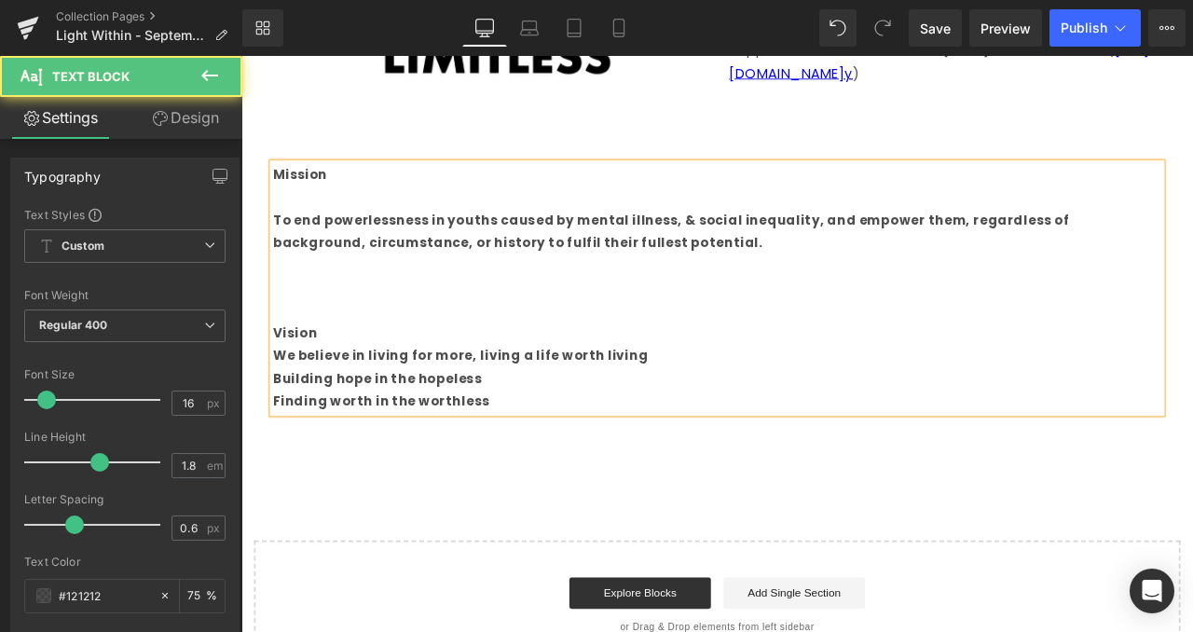
click at [299, 384] on strong "Vision" at bounding box center [305, 384] width 53 height 21
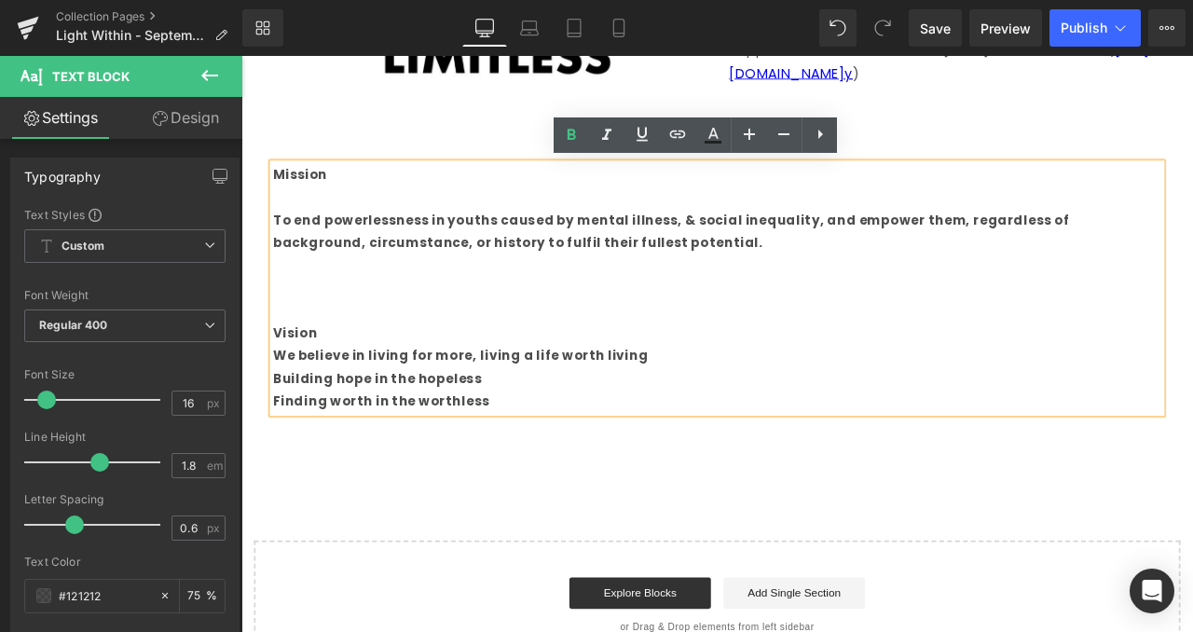
click at [279, 407] on div "Mission To end powerlessness in youths caused by mental illness, & social ineq…" at bounding box center [805, 332] width 1053 height 296
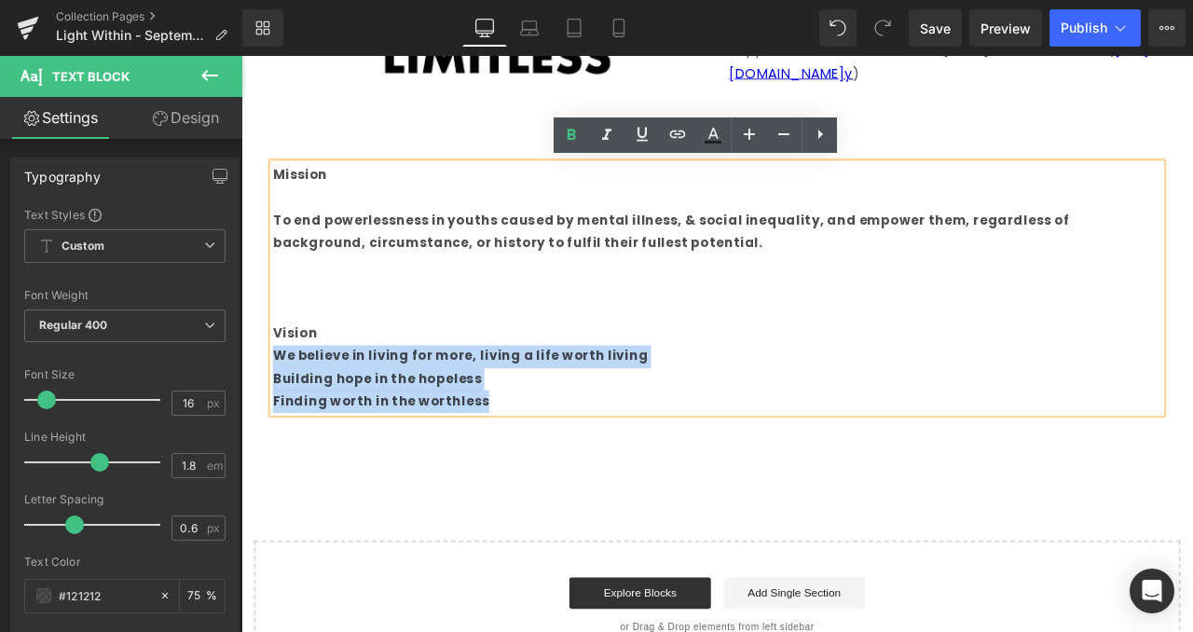
click at [279, 406] on div "Mission To end powerlessness in youths caused by mental illness, & social ineq…" at bounding box center [805, 332] width 1053 height 296
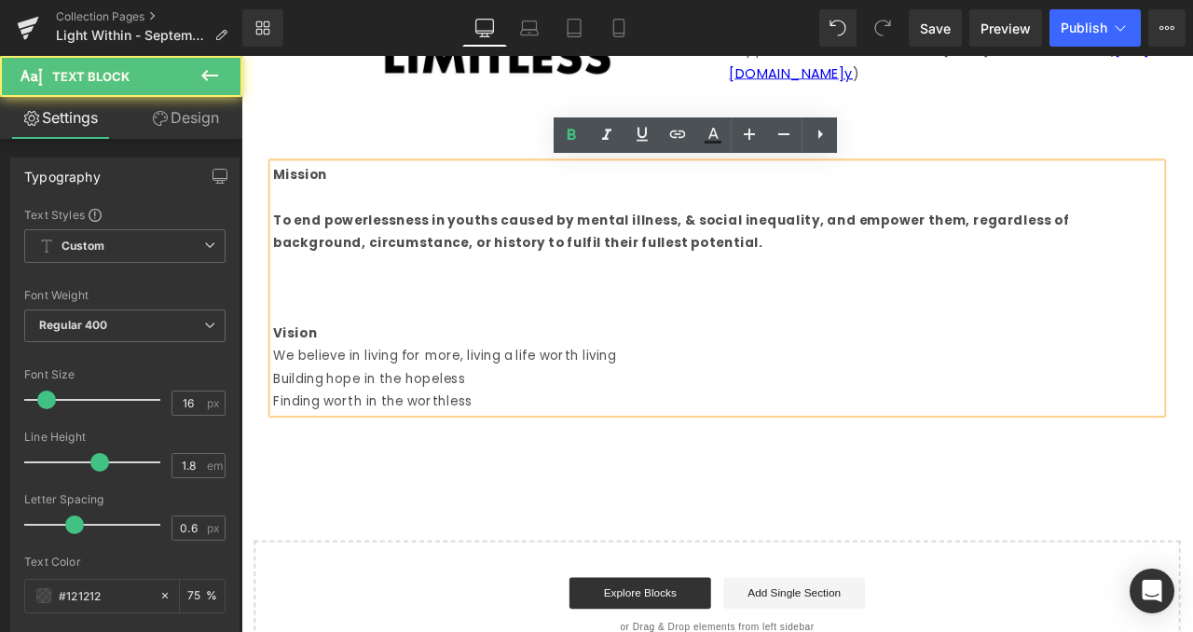
click at [317, 356] on p at bounding box center [805, 358] width 1053 height 27
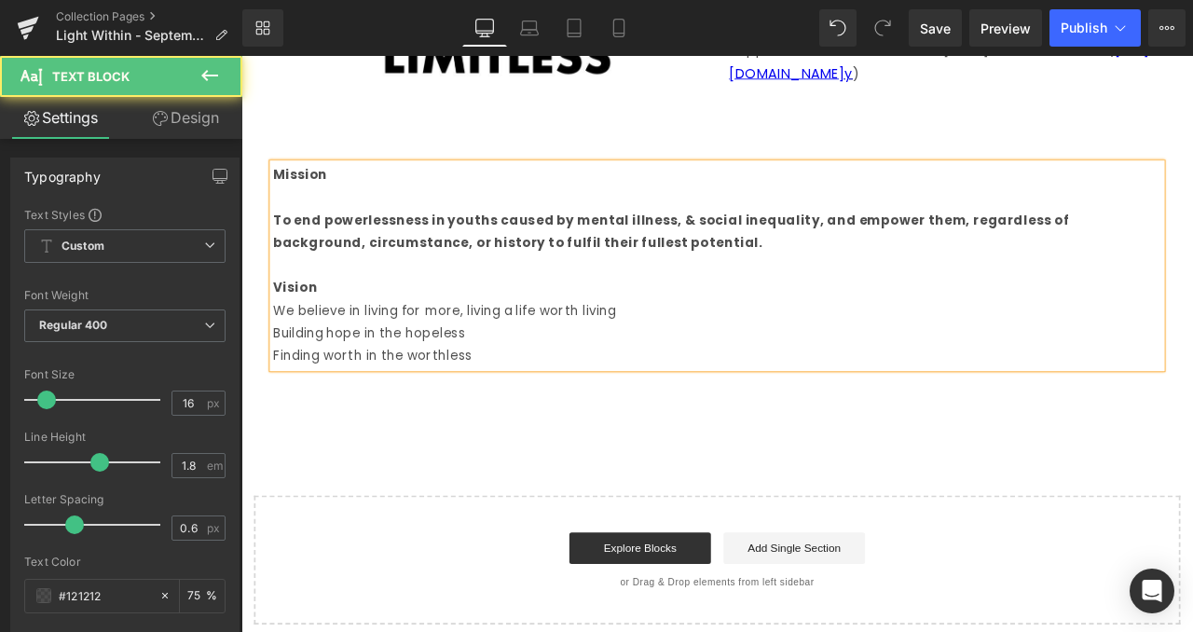
click at [299, 240] on strong "To end powerlessness in youths caused by mental illness, & social inequality, a…" at bounding box center [750, 264] width 943 height 48
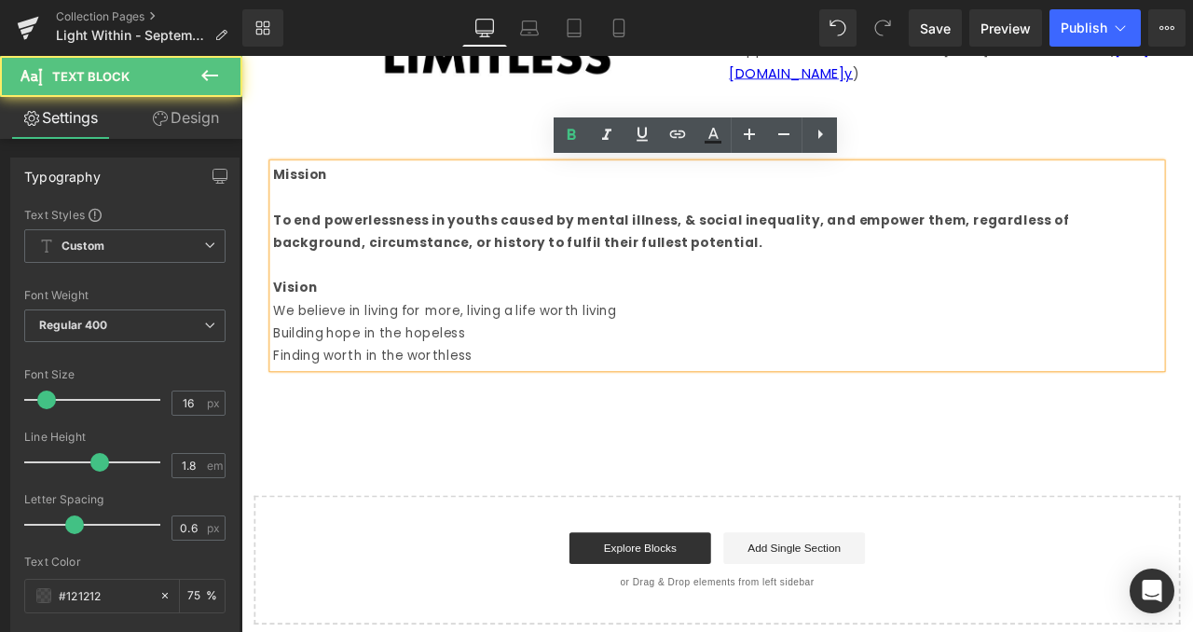
click at [309, 234] on p at bounding box center [805, 224] width 1053 height 27
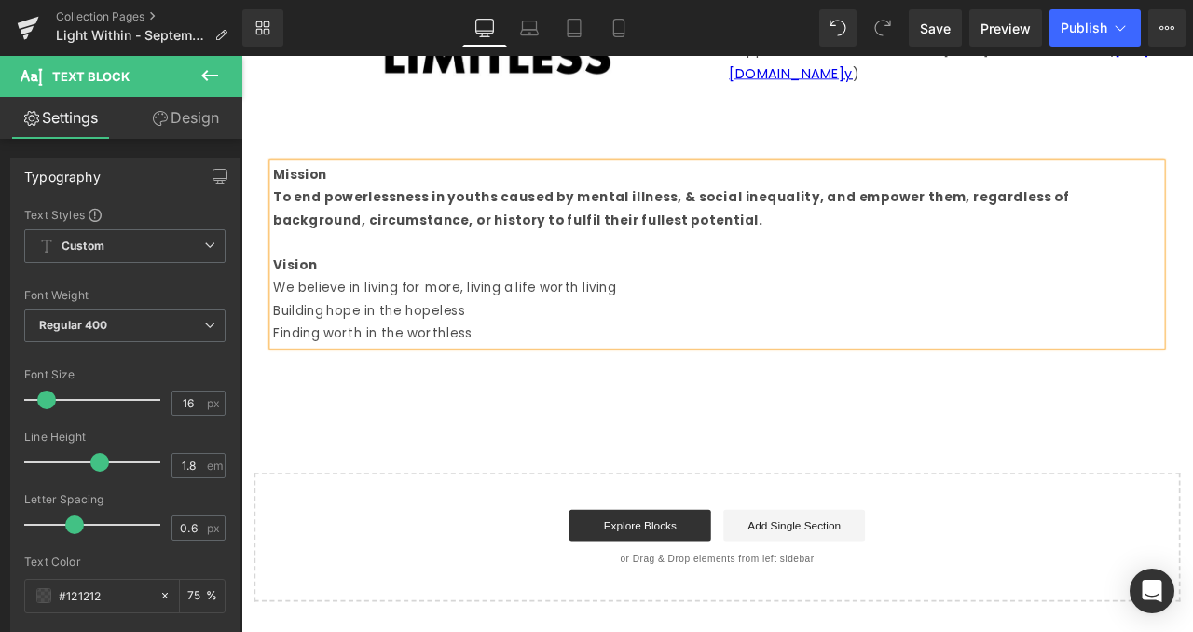
click at [335, 229] on strong "To end powerlessness in youths caused by mental illness, & social inequality, a…" at bounding box center [750, 237] width 943 height 48
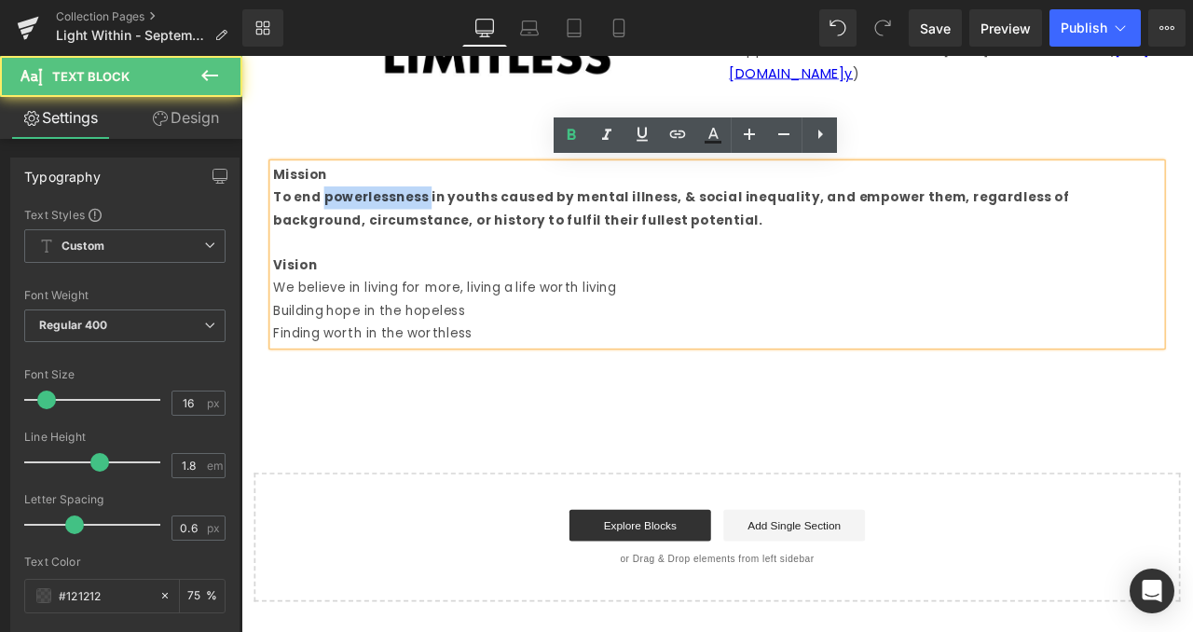
click at [335, 229] on strong "To end powerlessness in youths caused by mental illness, & social inequality, a…" at bounding box center [750, 237] width 943 height 48
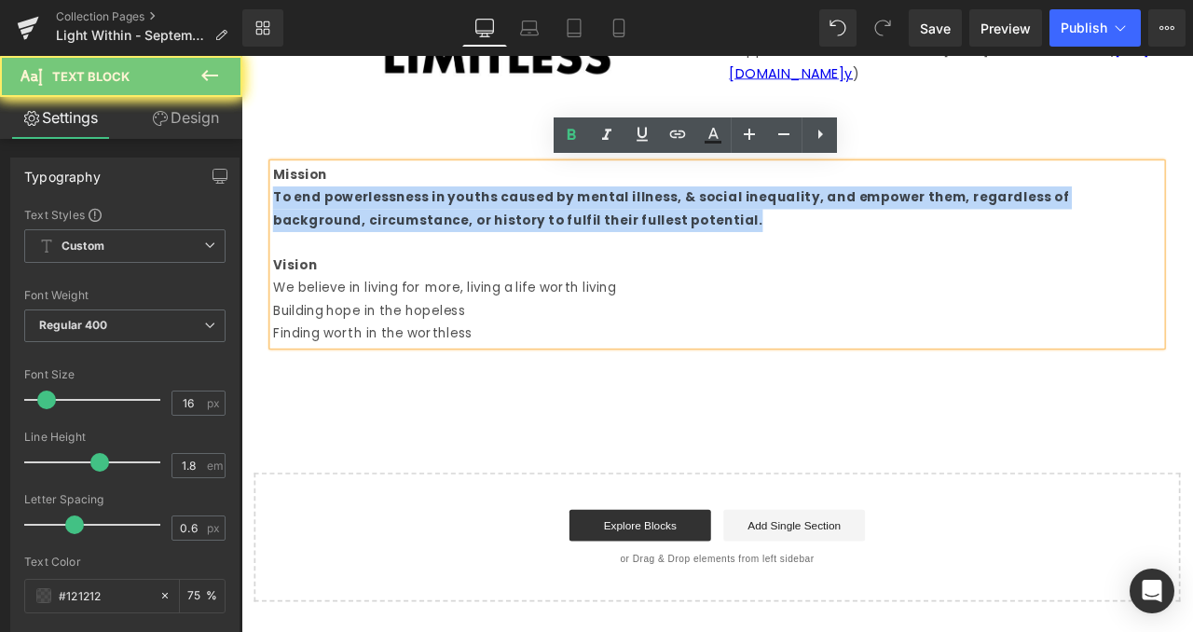
click at [335, 229] on strong "To end powerlessness in youths caused by mental illness, & social inequality, a…" at bounding box center [750, 237] width 943 height 48
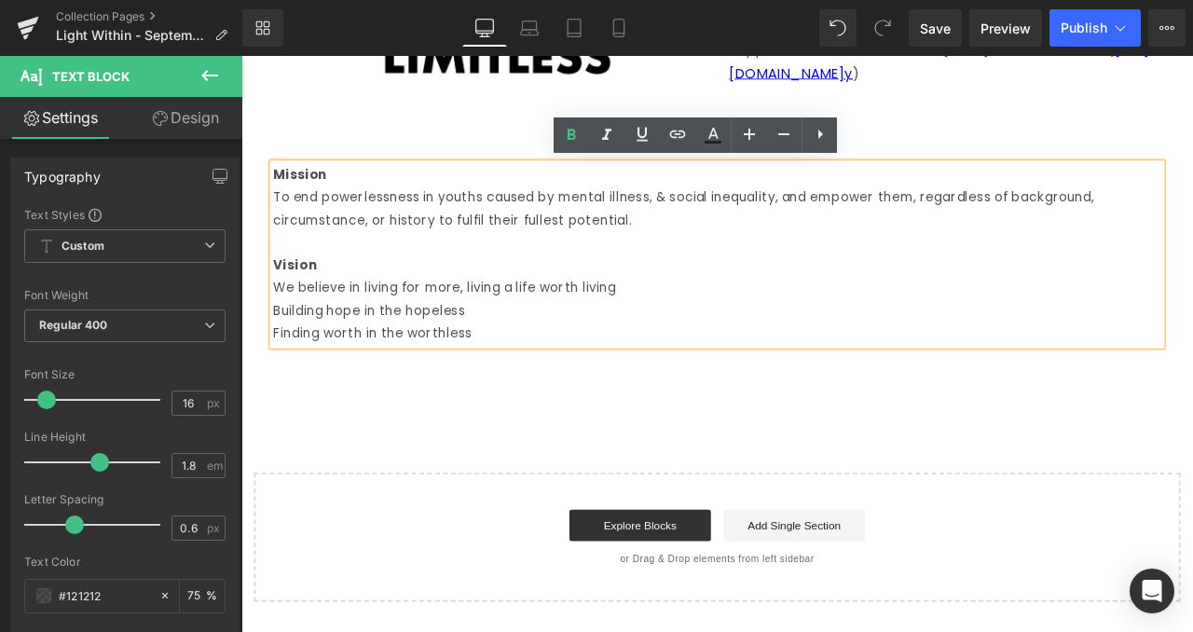
click at [394, 302] on p "Vision" at bounding box center [805, 305] width 1053 height 27
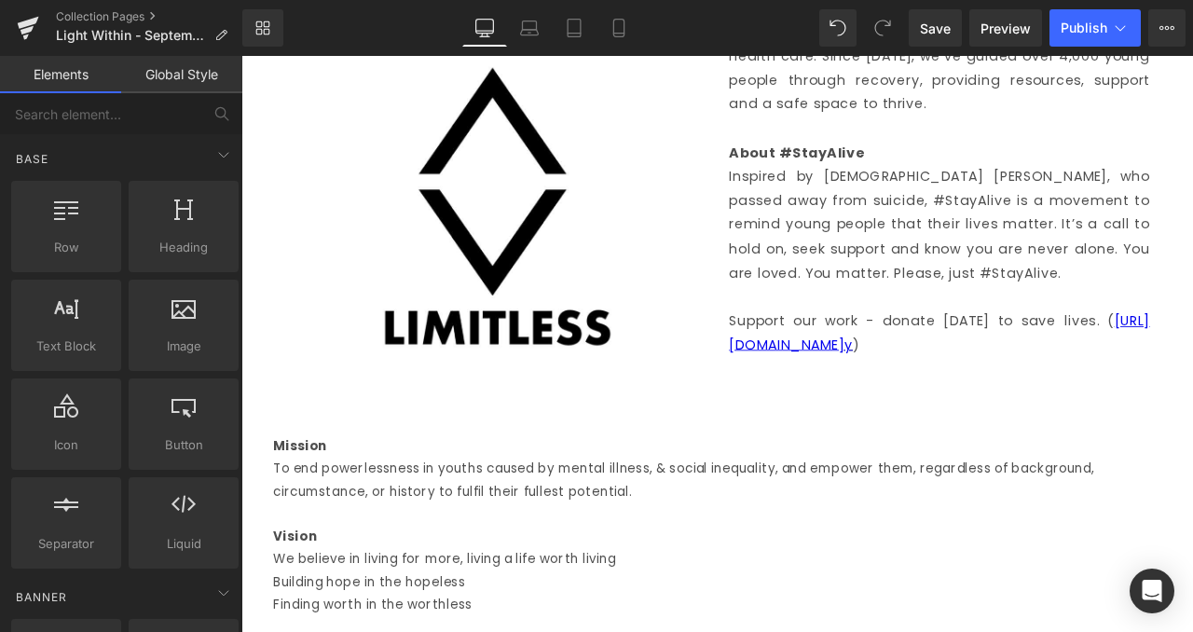
scroll to position [1528, 0]
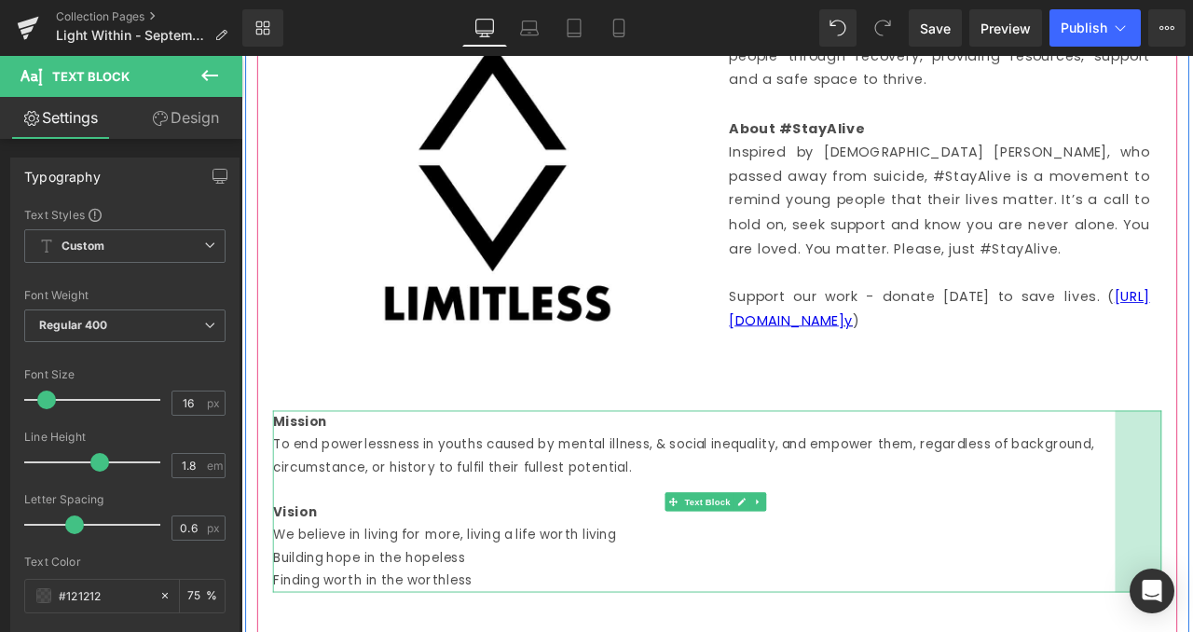
drag, startPoint x: 1317, startPoint y: 538, endPoint x: 1262, endPoint y: 551, distance: 56.5
click at [1192, 551] on div "Mission To end powerlessness in youths caused by mental illness, & social inequ…" at bounding box center [805, 583] width 1053 height 214
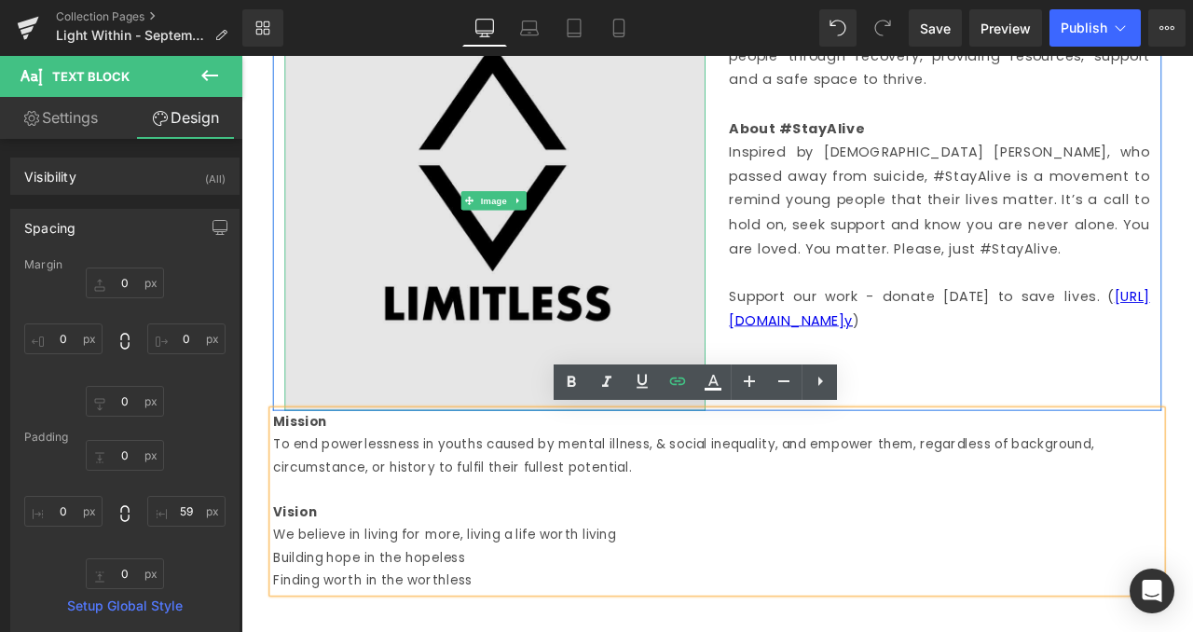
click at [304, 433] on img at bounding box center [542, 227] width 499 height 499
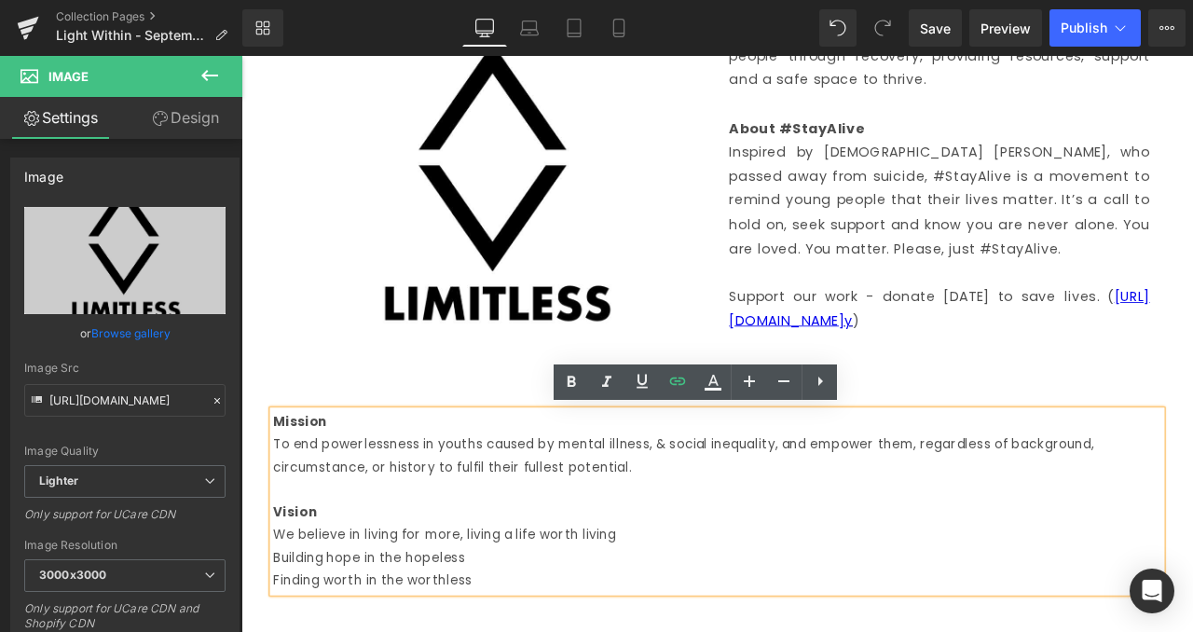
click at [260, 406] on div "Partnered Charity Heading Row Limitless Text Block Image About Limitless Limitl…" at bounding box center [805, 252] width 1091 height 914
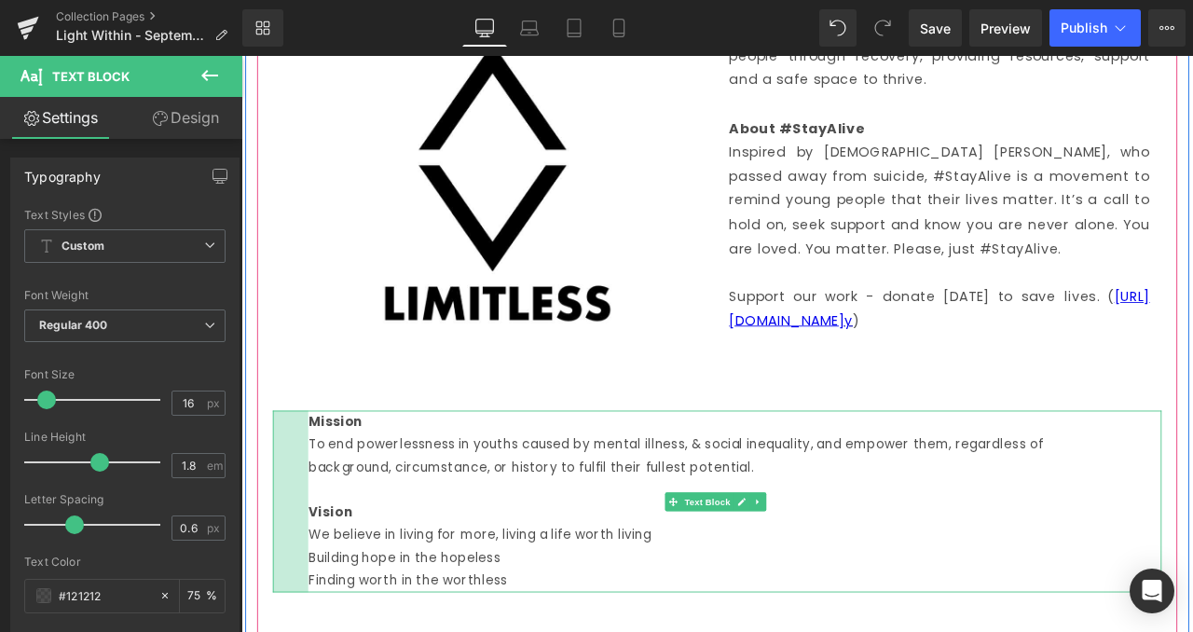
drag, startPoint x: 276, startPoint y: 571, endPoint x: 317, endPoint y: 572, distance: 41.1
click at [317, 572] on div "Mission To end powerlessness in youths caused by mental illness, & social inequ…" at bounding box center [805, 583] width 1053 height 214
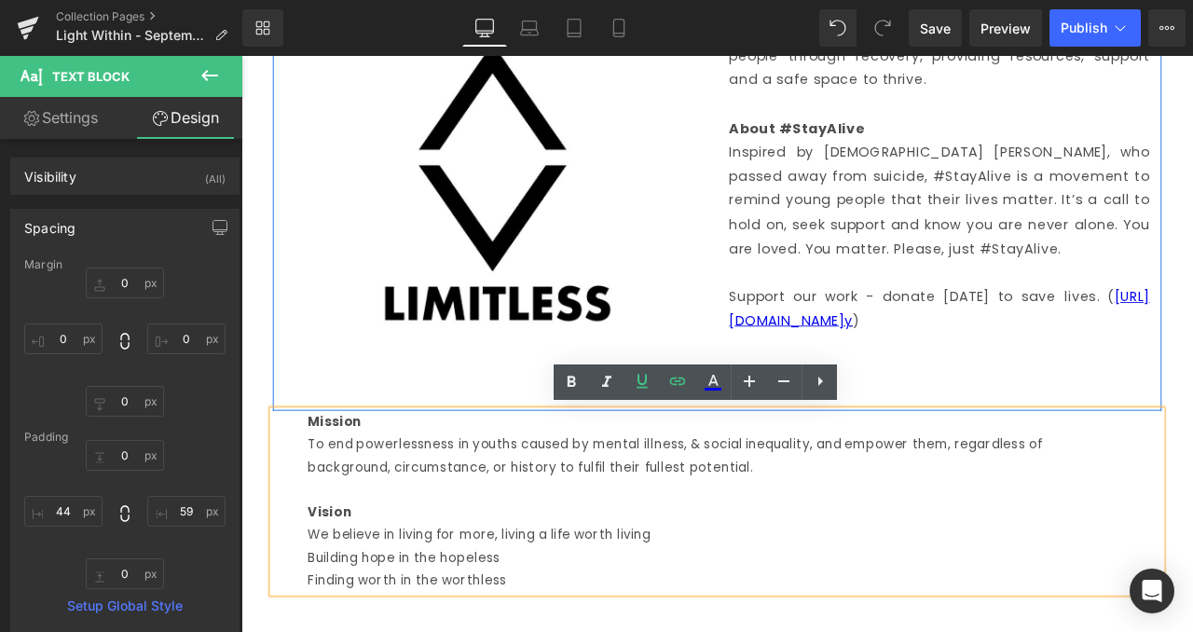
click at [1066, 451] on div "Limitless Text Block Image About Limitless Limitless is a registered charity (I…" at bounding box center [805, 187] width 1053 height 577
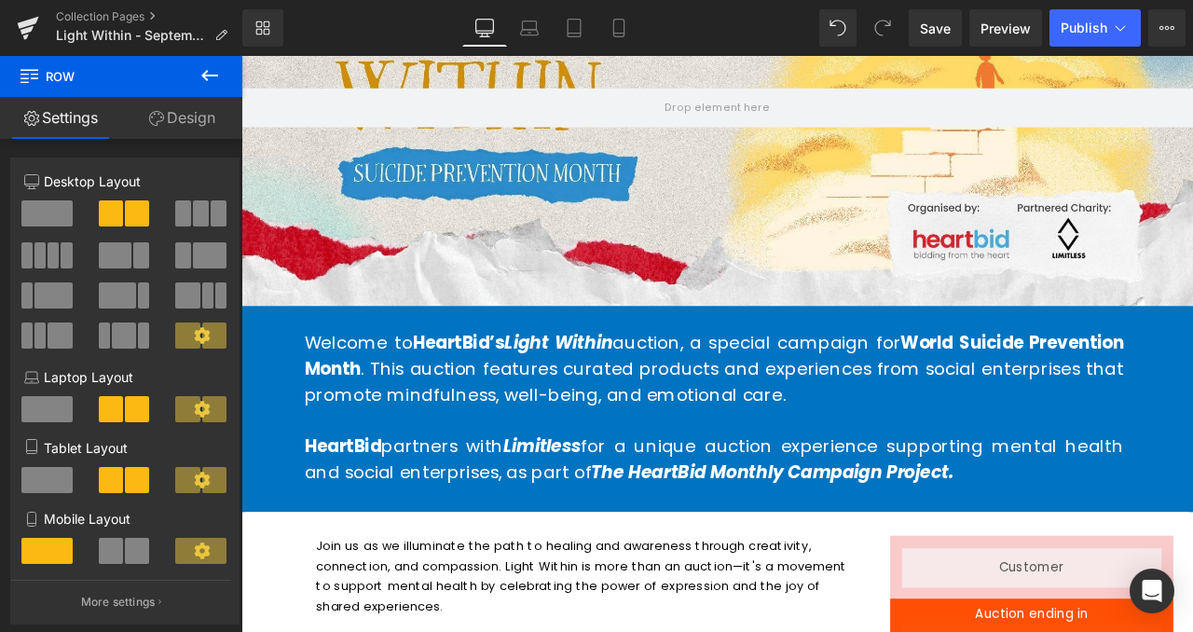
scroll to position [0, 0]
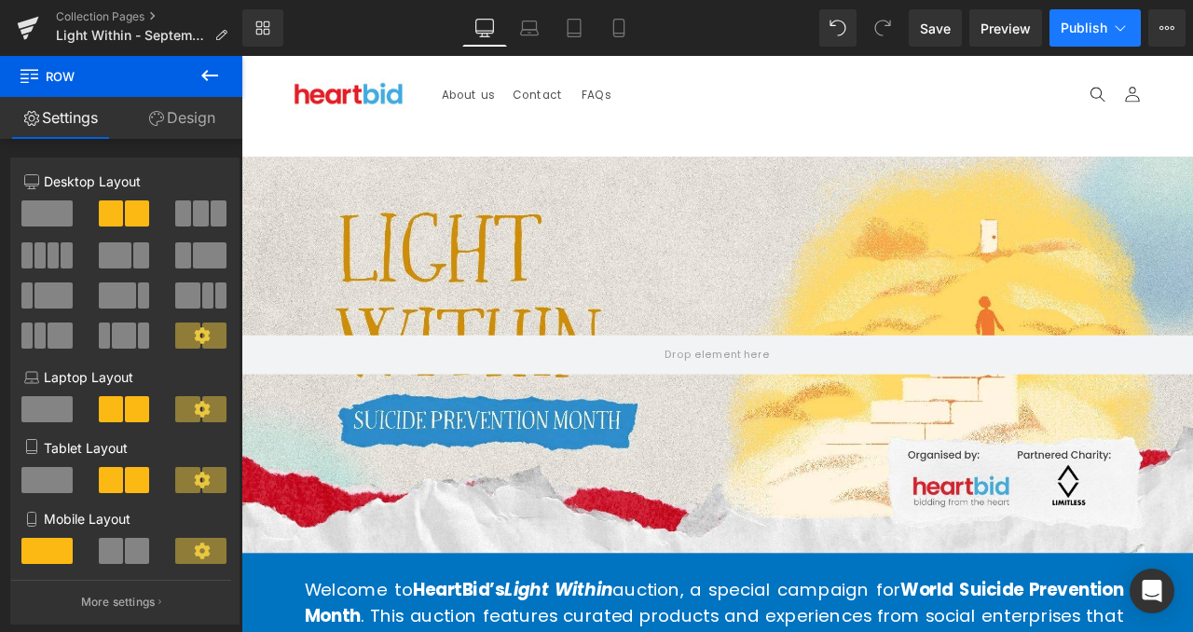
click at [1078, 28] on span "Publish" at bounding box center [1084, 28] width 47 height 15
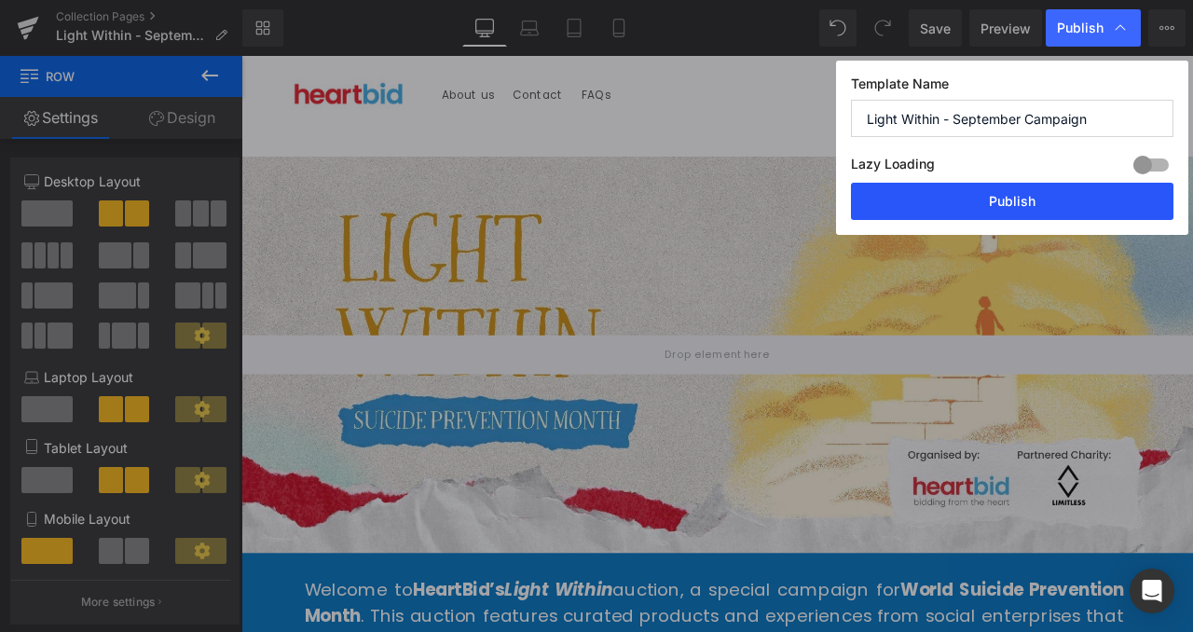
click at [1031, 193] on button "Publish" at bounding box center [1012, 201] width 323 height 37
